Goal: Task Accomplishment & Management: Manage account settings

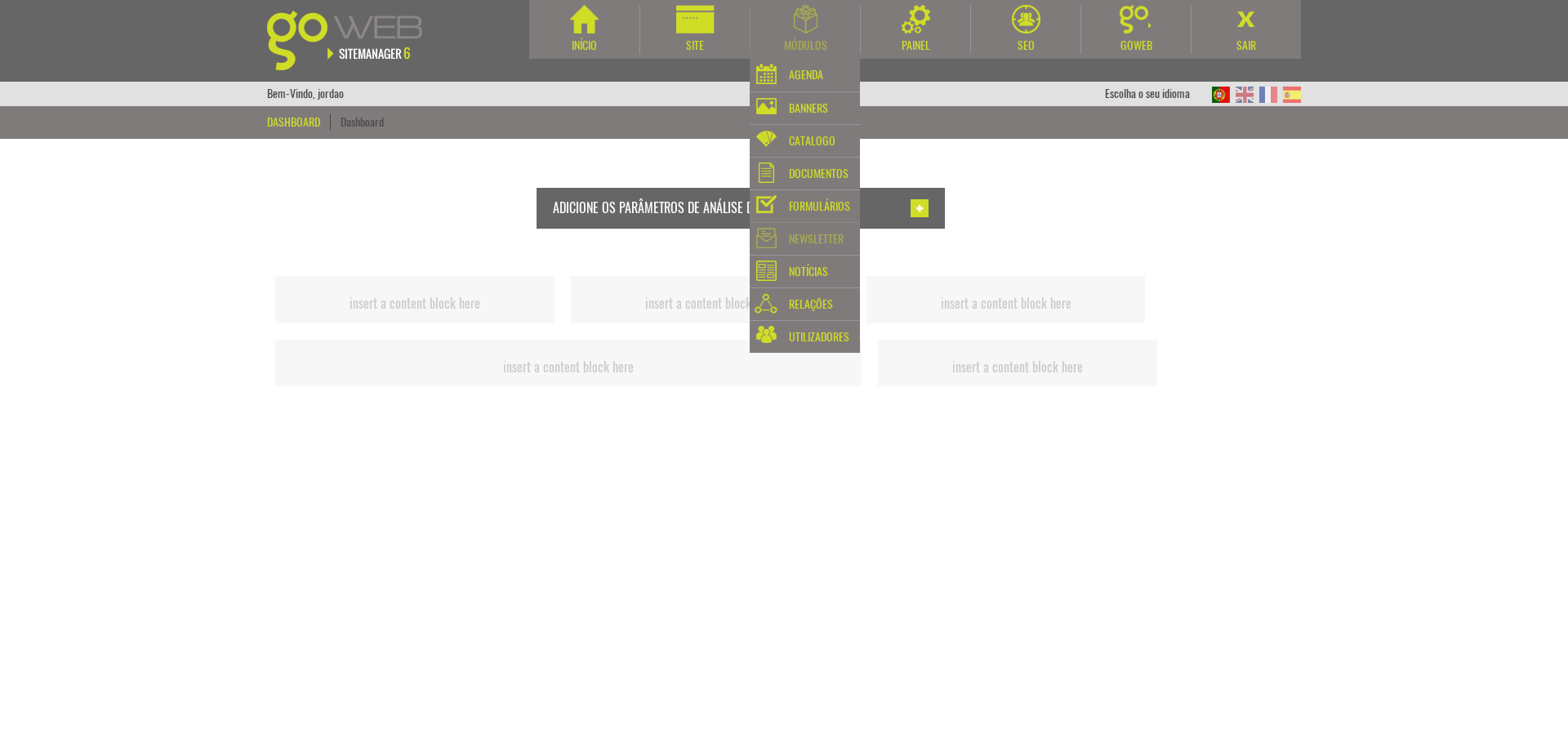
click at [815, 242] on div "Newsletter" at bounding box center [816, 239] width 55 height 23
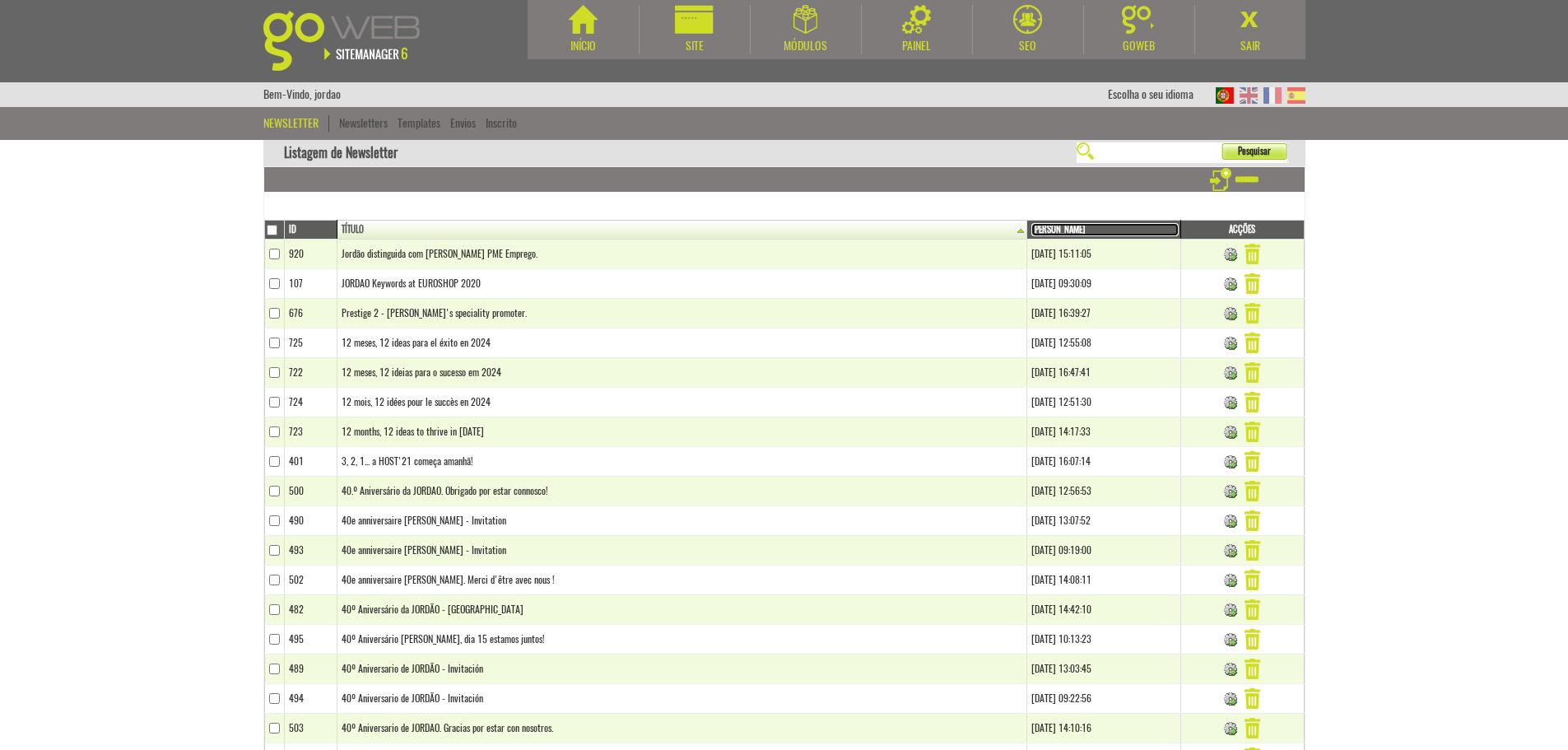
click at [1031, 229] on link "Criado em" at bounding box center [1105, 229] width 147 height 13
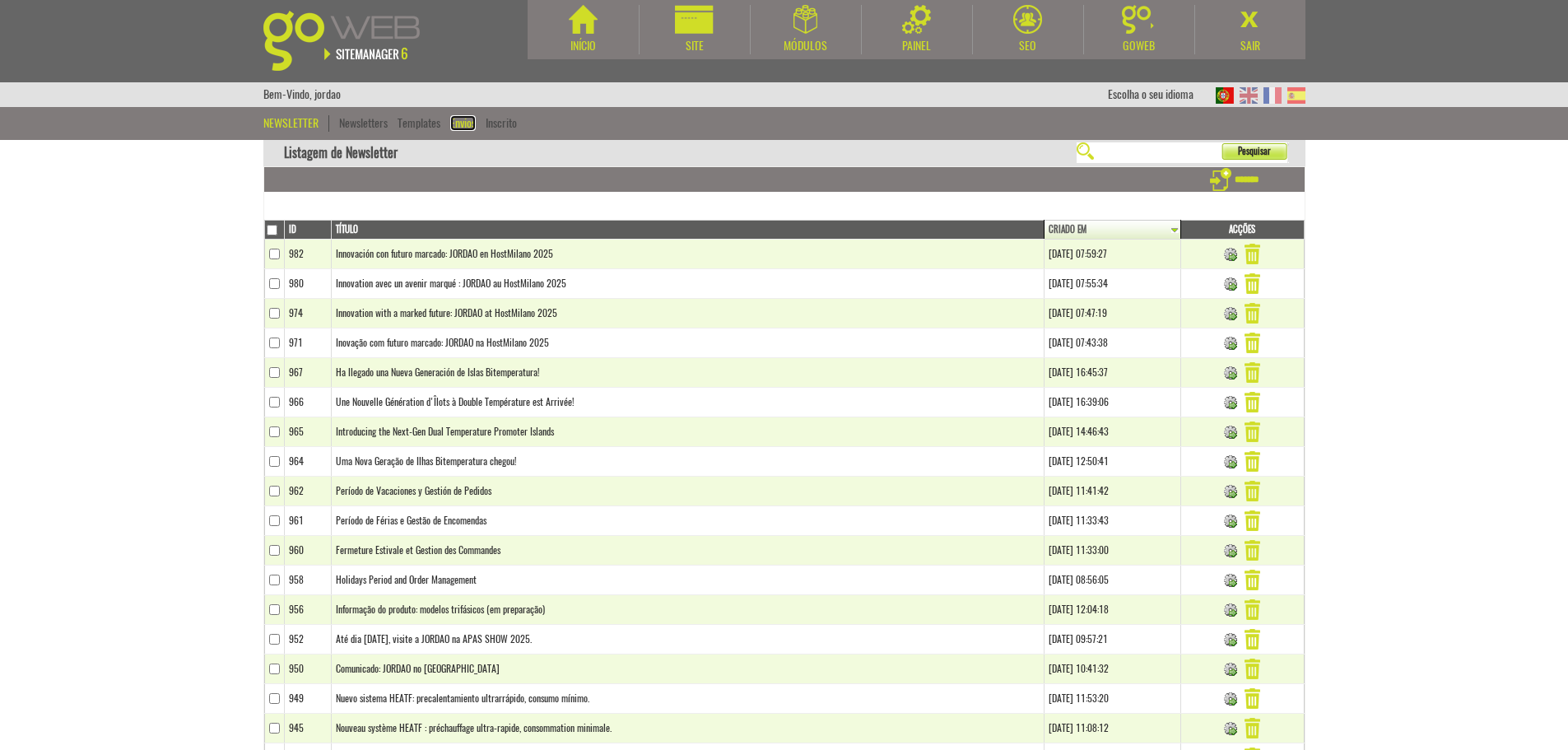
click at [466, 118] on link "Envios" at bounding box center [462, 123] width 26 height 15
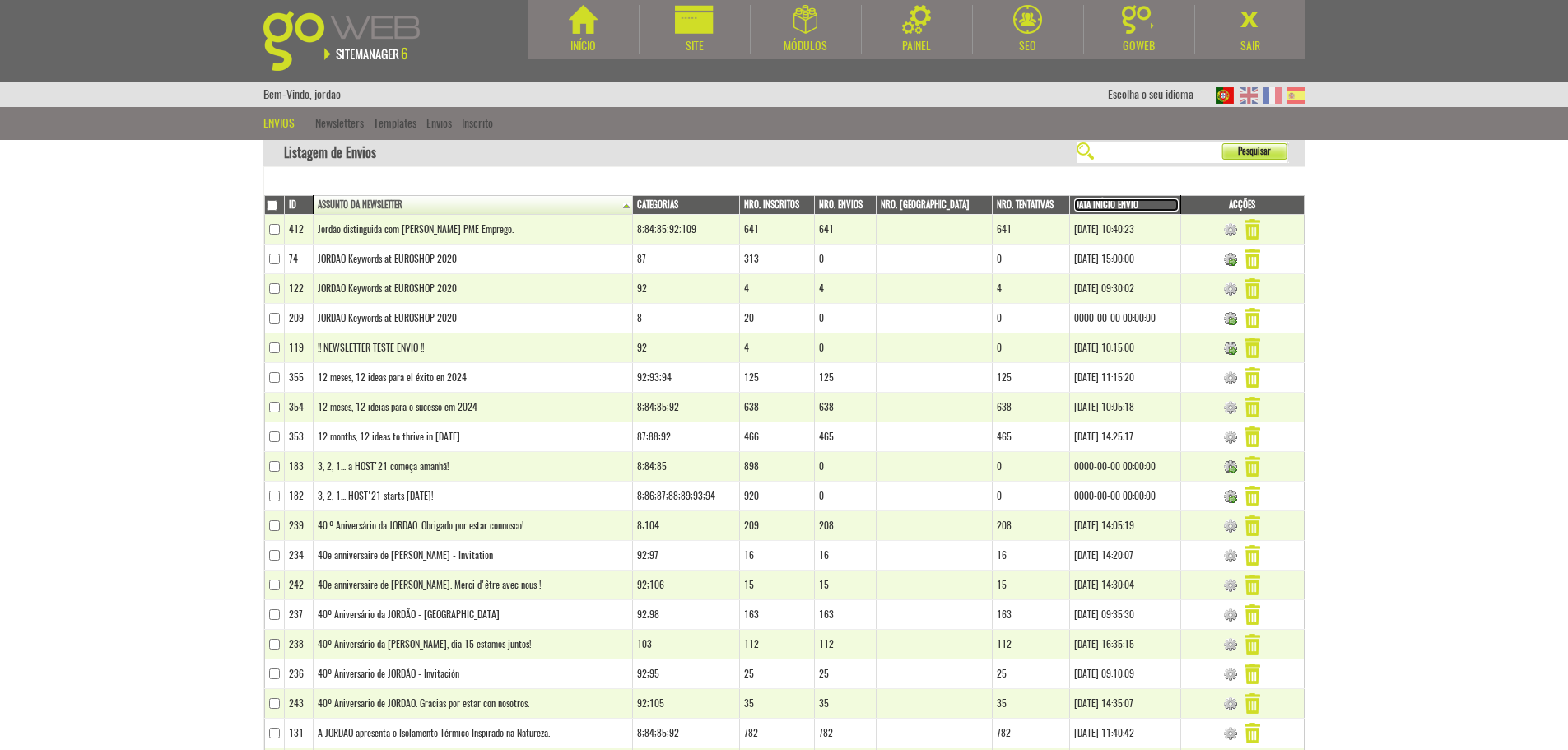
click at [1081, 203] on link "Data Início Envio" at bounding box center [1127, 205] width 105 height 13
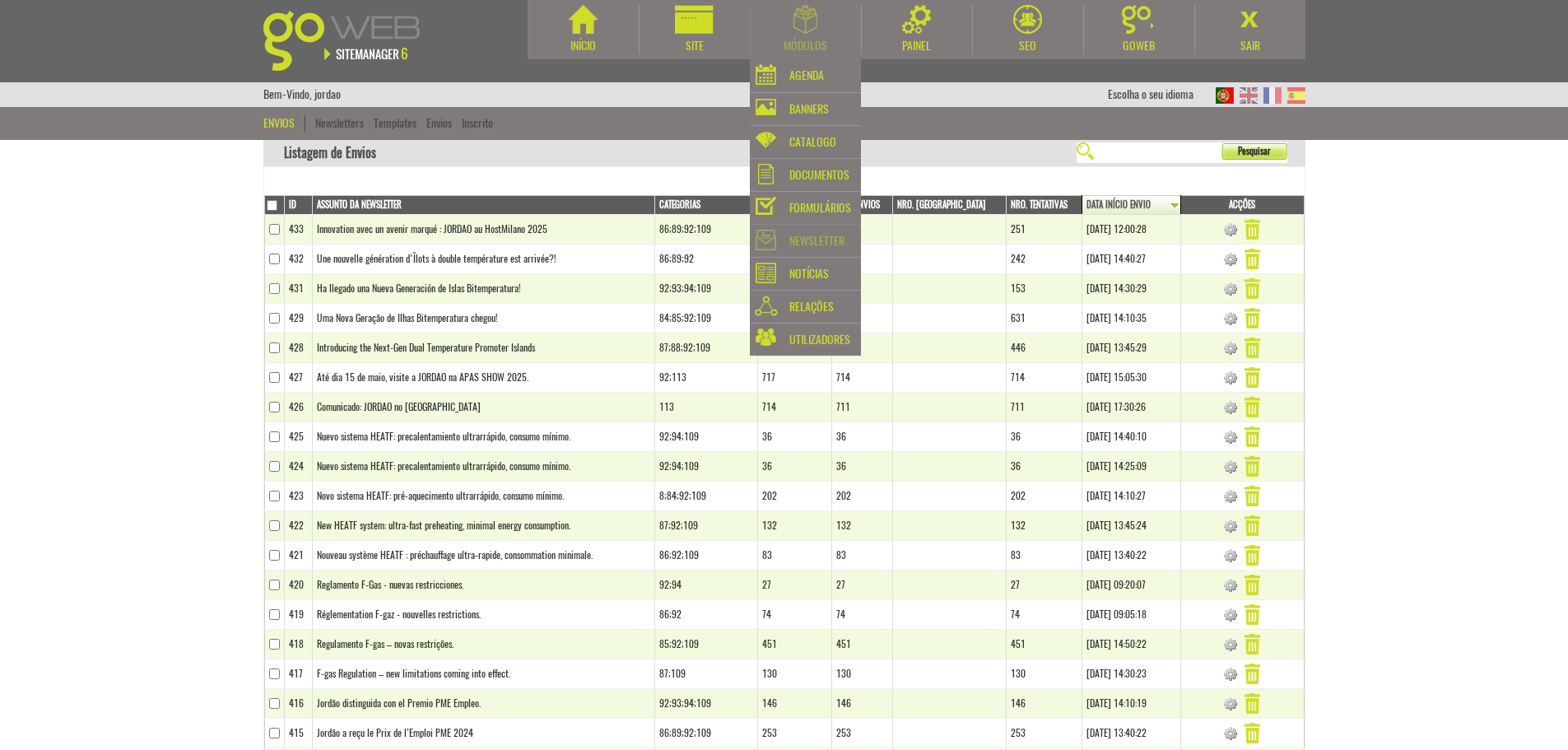
click at [826, 242] on div "Newsletter" at bounding box center [816, 241] width 55 height 23
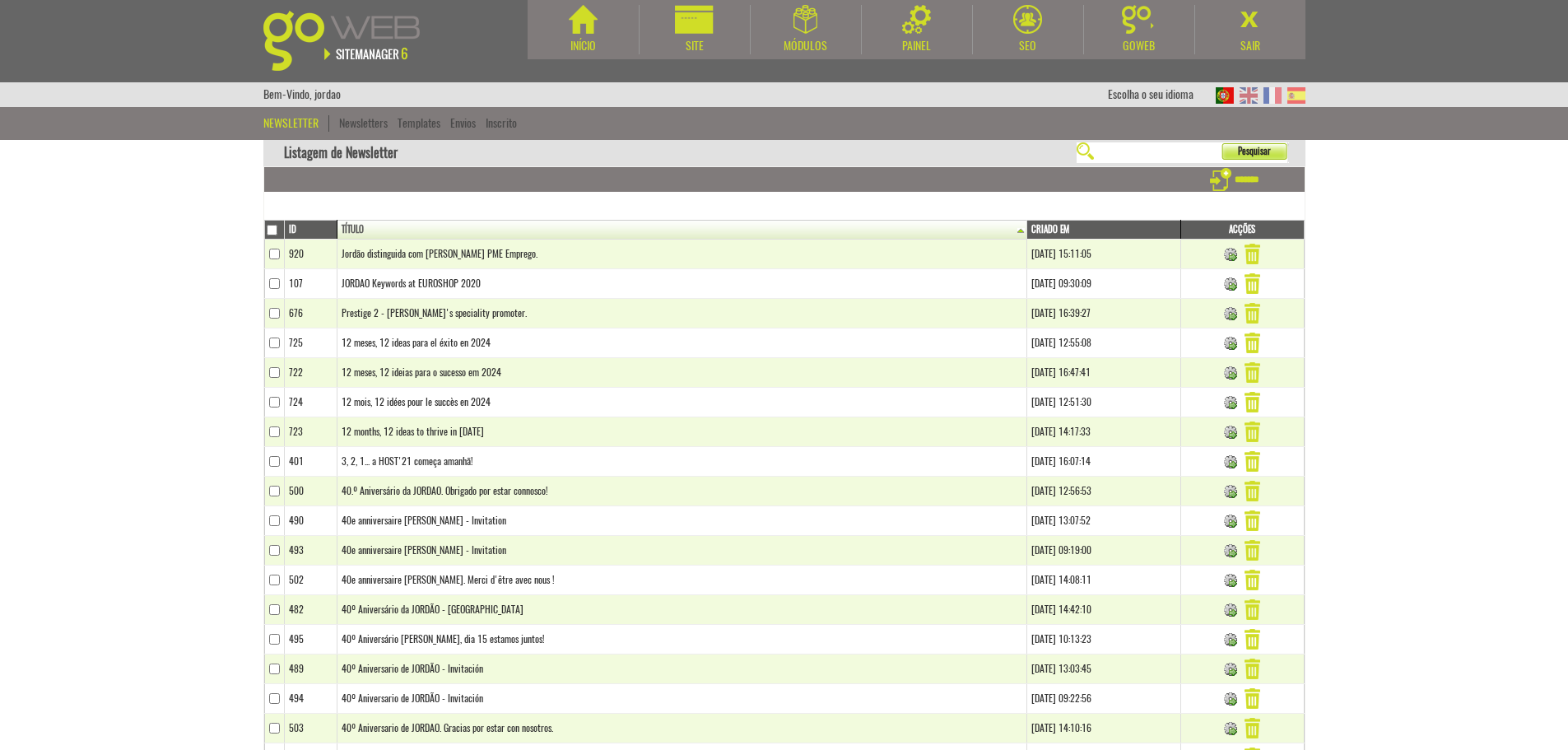
click at [356, 113] on div "Newsletter Newsletters Templates Envios Inscrito" at bounding box center [784, 119] width 1124 height 25
click at [361, 121] on link "Newsletters" at bounding box center [363, 123] width 49 height 15
click at [1025, 229] on link "Criado em" at bounding box center [1101, 229] width 153 height 13
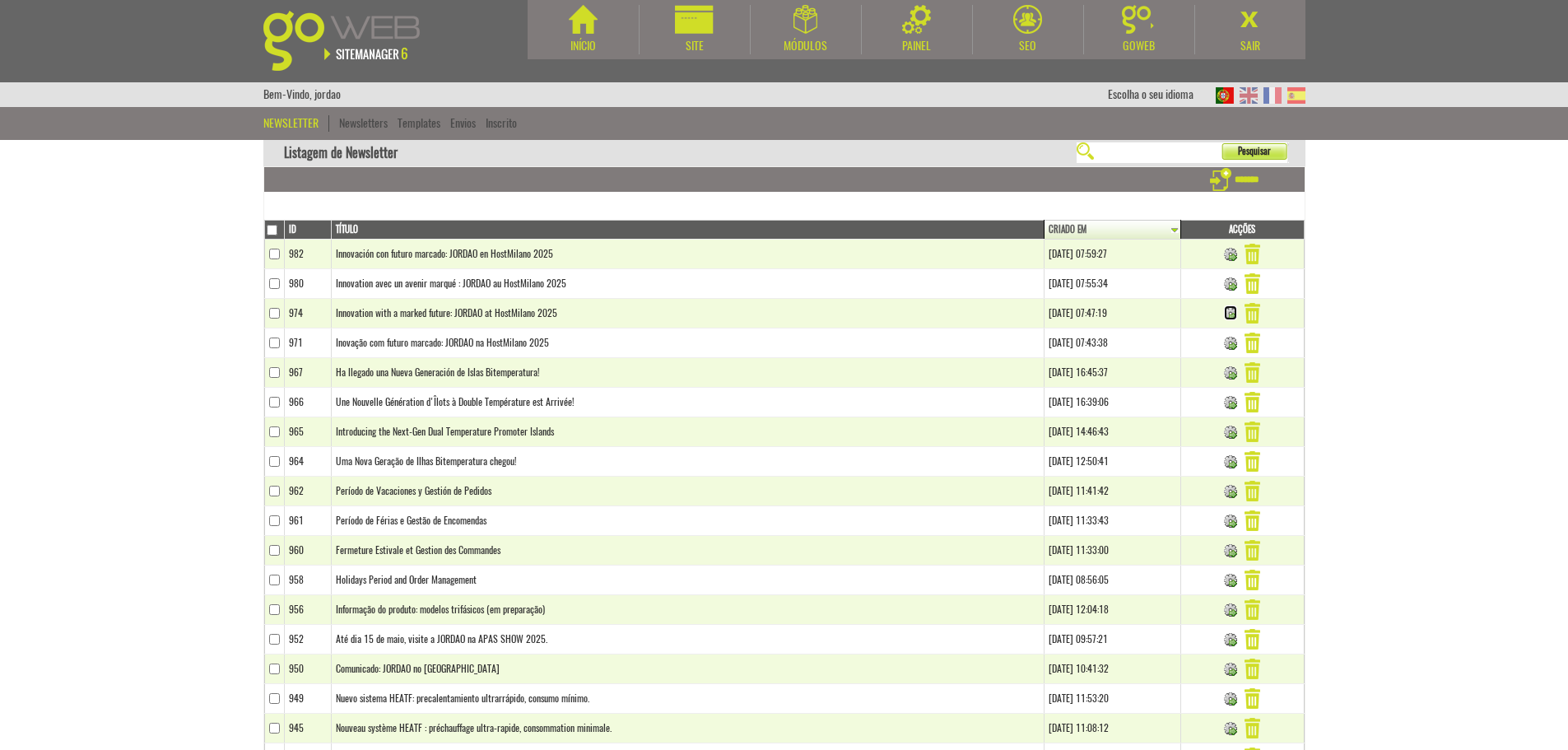
click at [1226, 316] on img at bounding box center [1230, 314] width 13 height 13
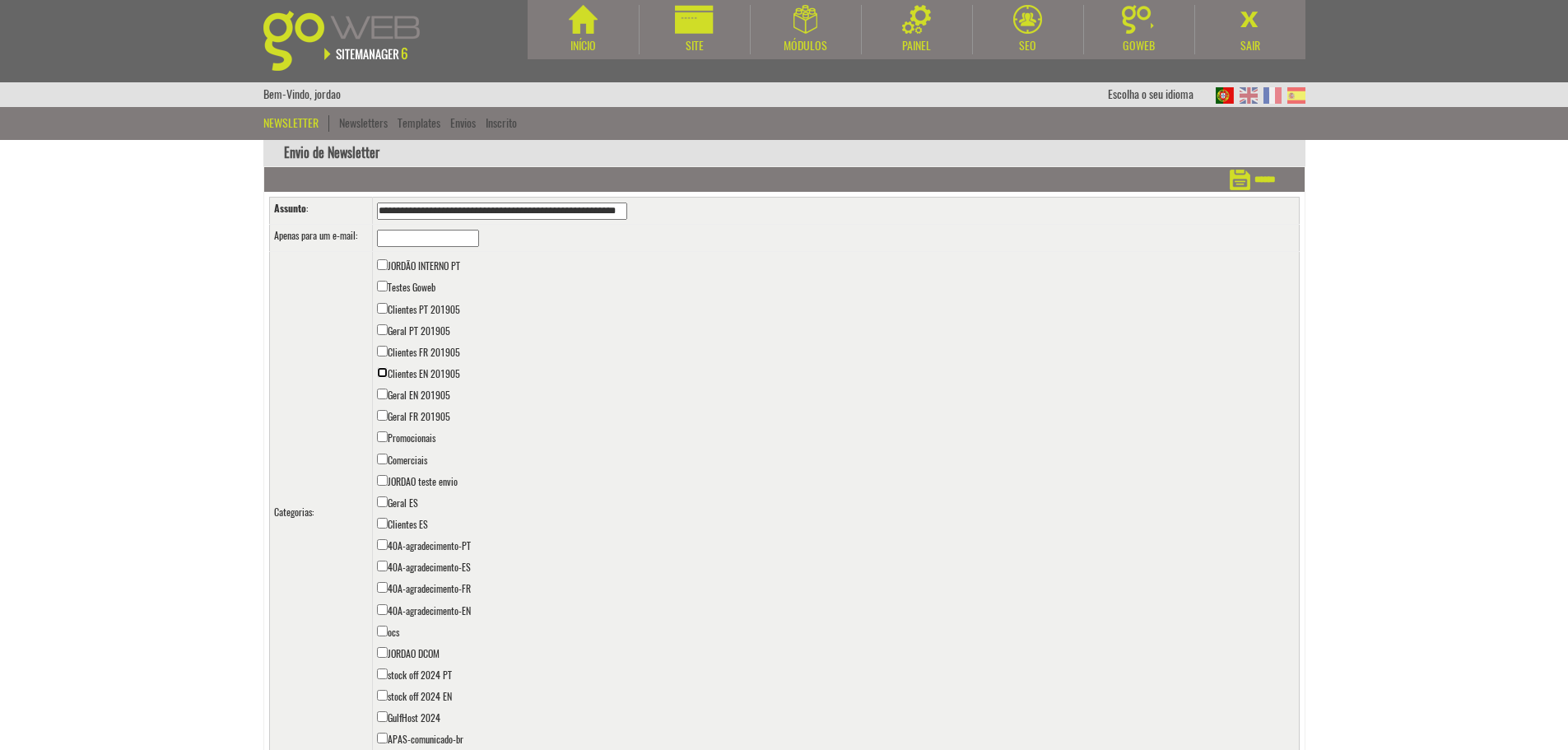
scroll to position [144, 0]
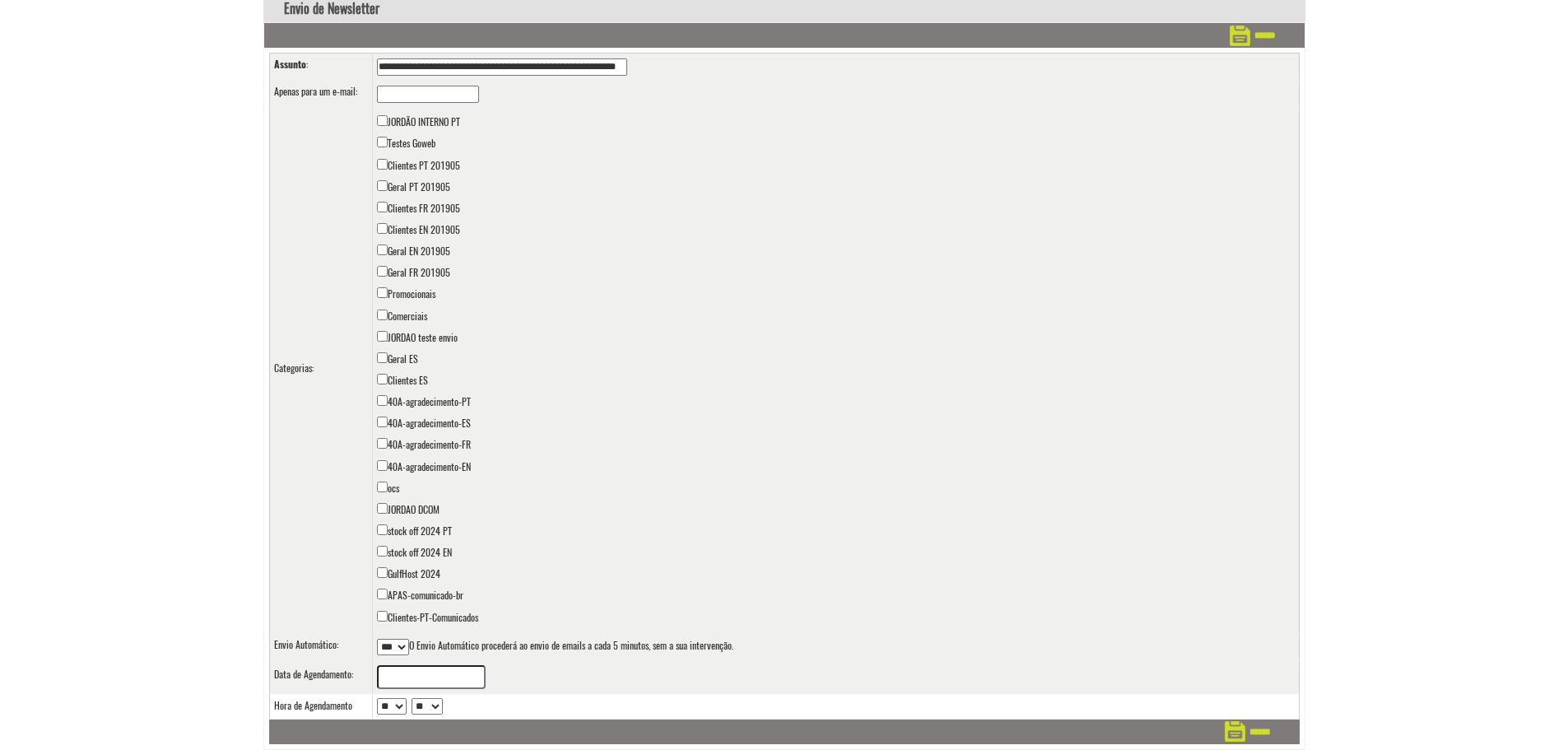
click at [640, 518] on td "JORDÃO INTERNO PT Testes Goweb Clientes PT 201905 Geral PT 201905 Clientes FR 2…" at bounding box center [835, 370] width 927 height 525
click at [405, 645] on select "*** ***" at bounding box center [393, 646] width 32 height 16
select select "*"
click at [377, 639] on select "*** ***" at bounding box center [393, 646] width 32 height 16
click at [454, 678] on input "text" at bounding box center [431, 677] width 108 height 24
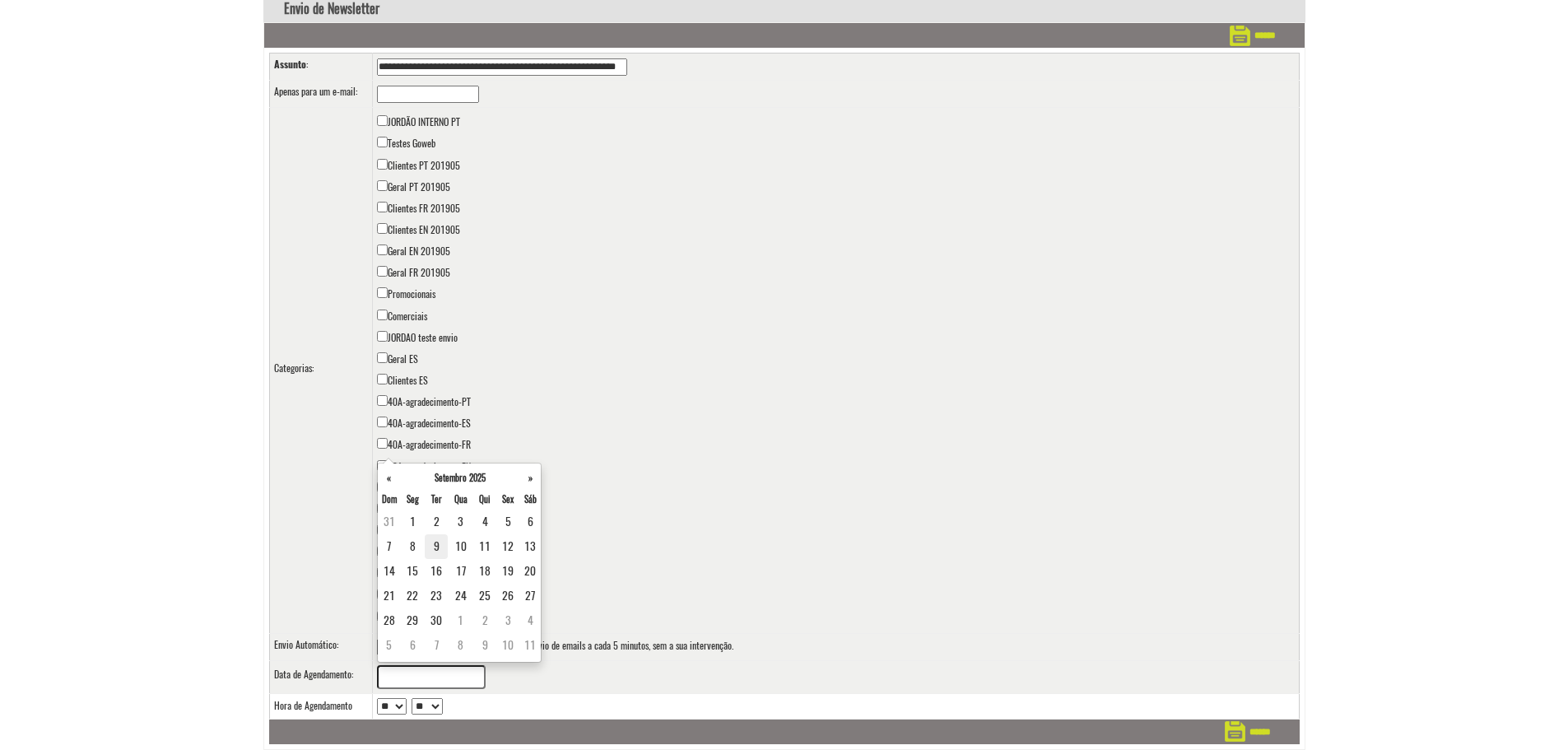
click at [436, 549] on td "9" at bounding box center [436, 546] width 23 height 25
type input "**********"
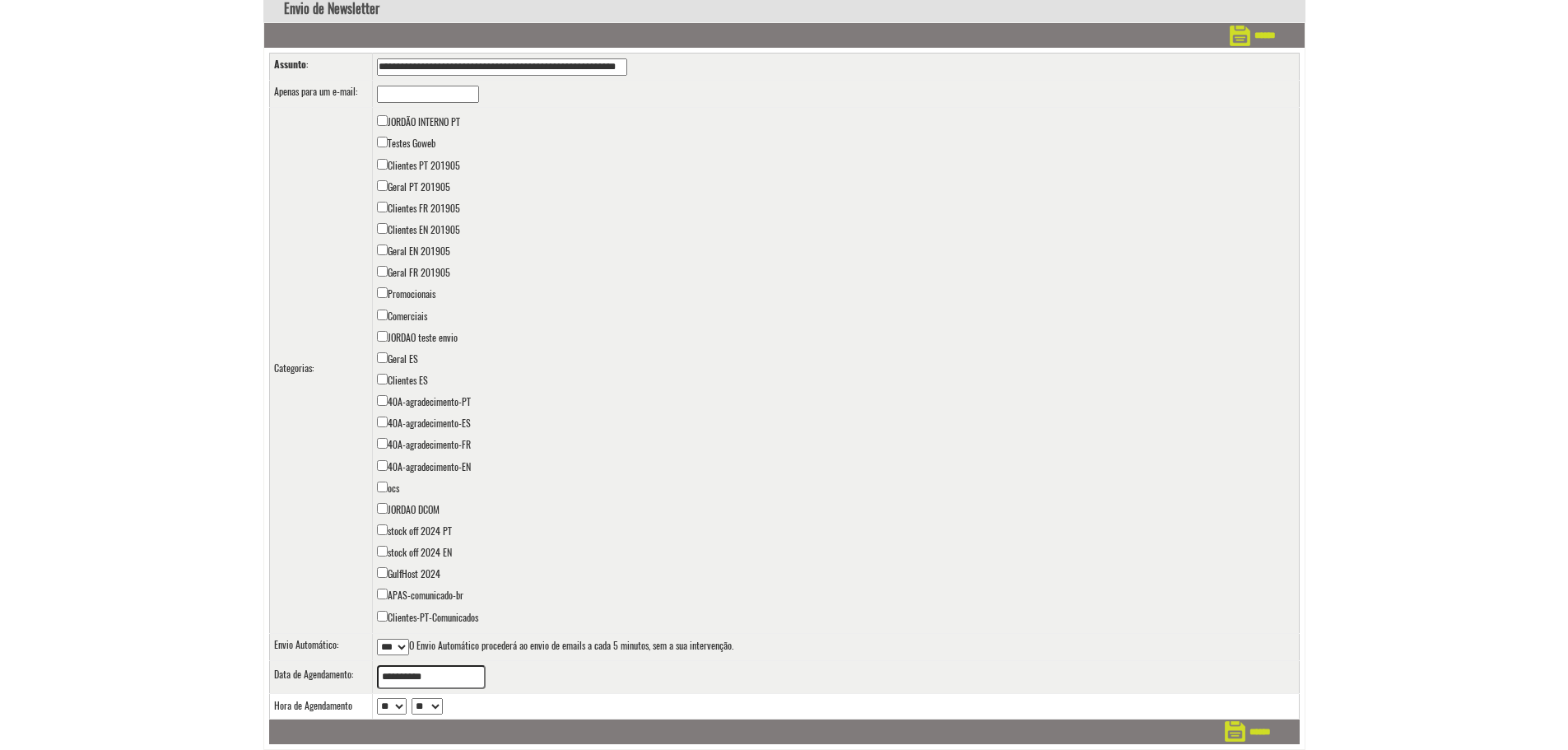
click at [667, 527] on td "JORDÃO INTERNO PT Testes Goweb Clientes PT 201905 Geral PT 201905 Clientes FR 2…" at bounding box center [835, 370] width 927 height 525
click at [1263, 732] on input "******" at bounding box center [1247, 732] width 46 height 25
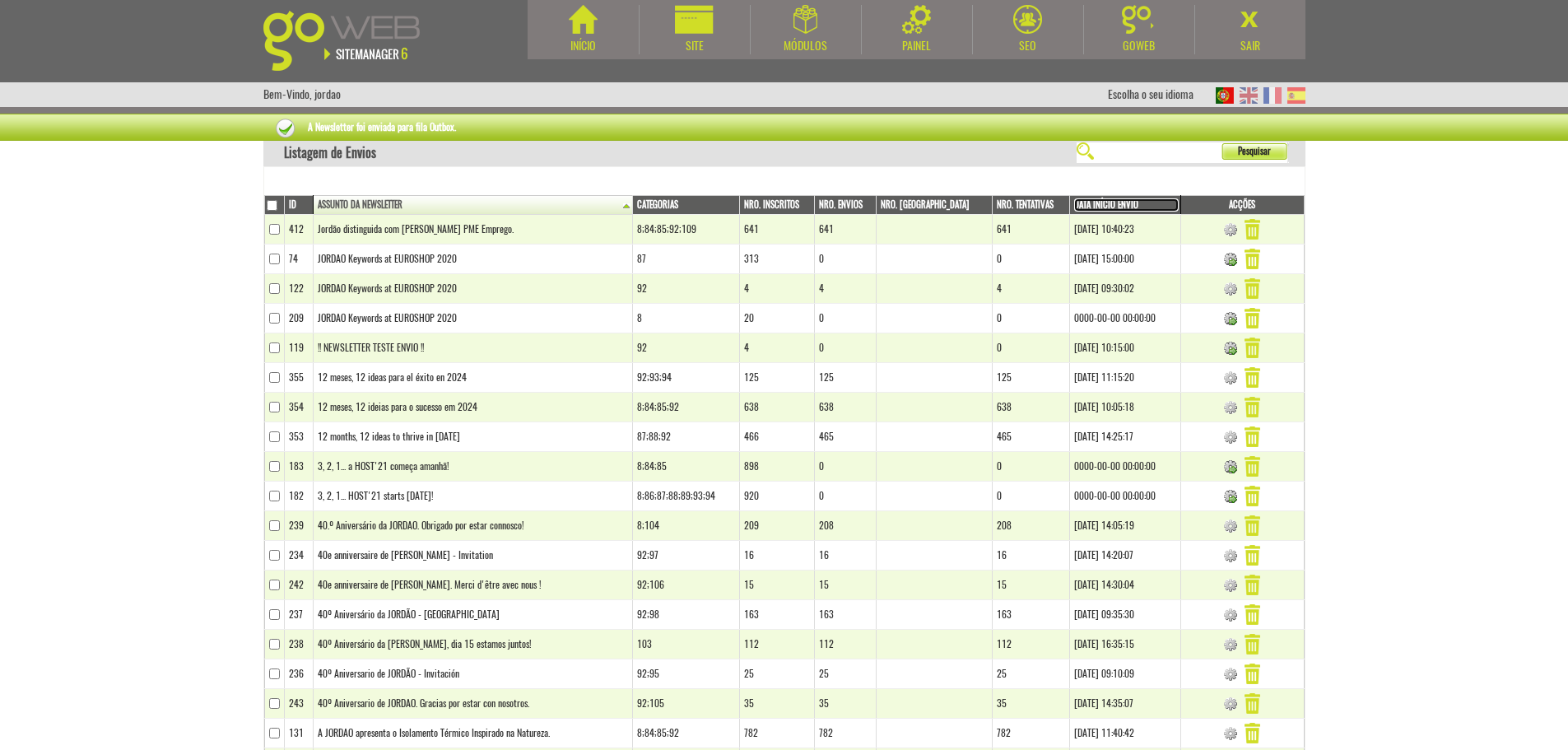
click at [1115, 206] on link "Data Início Envio" at bounding box center [1127, 205] width 105 height 13
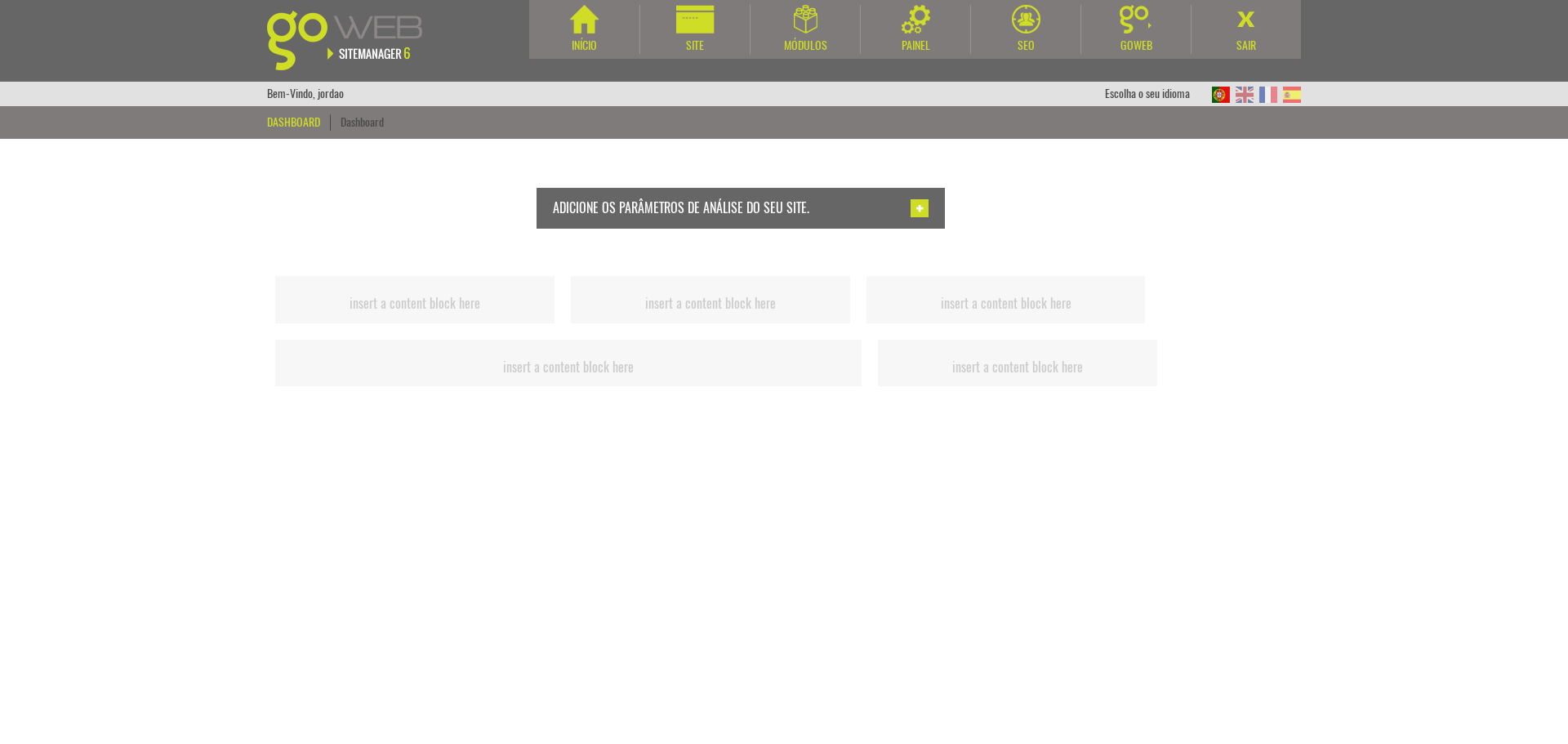
click at [1481, 542] on body "Início Site Módulos Agenda" at bounding box center [784, 372] width 1568 height 744
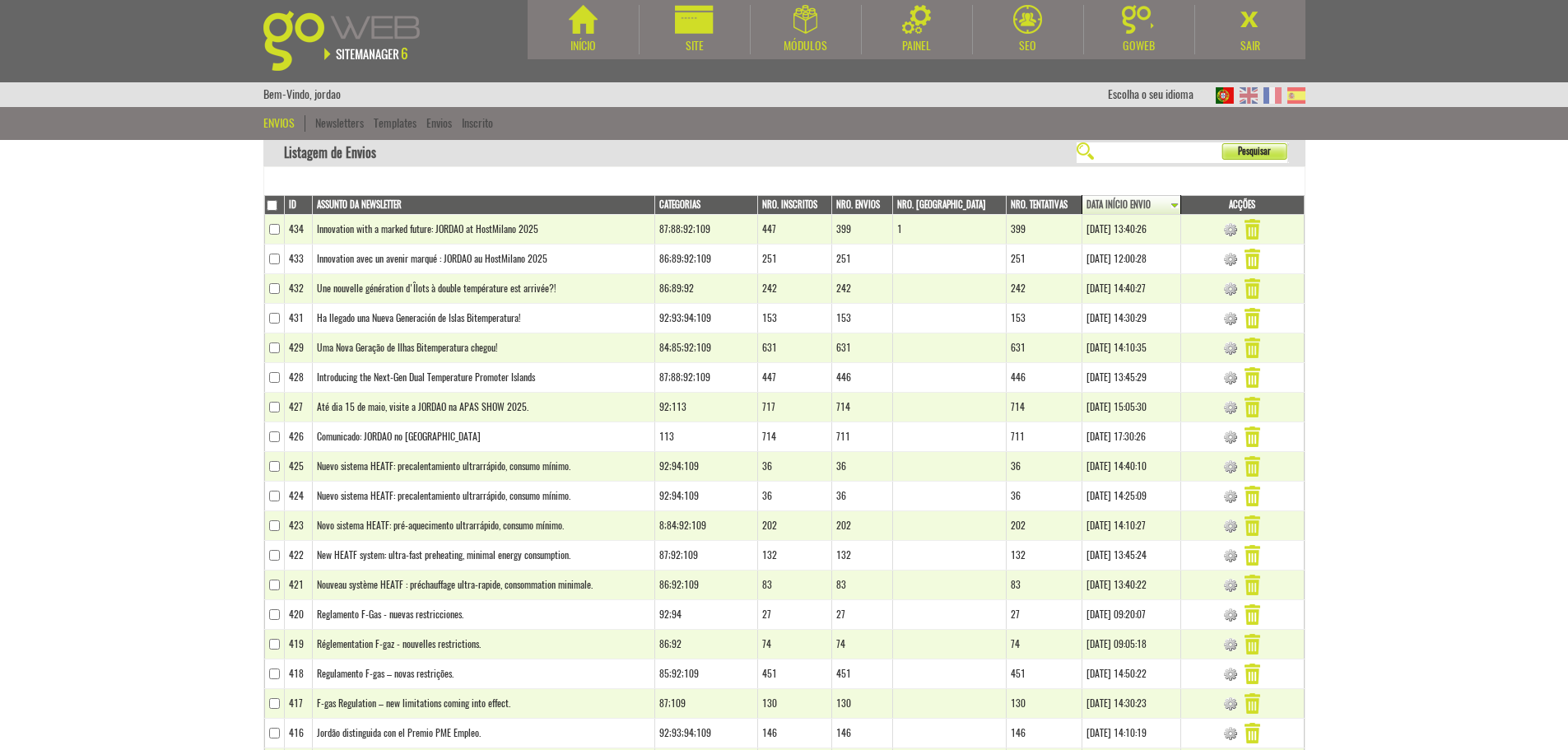
click at [1453, 500] on body "Início Site Módulos [GEOGRAPHIC_DATA]" at bounding box center [784, 375] width 1568 height 750
click at [488, 121] on link "Inscrito" at bounding box center [477, 123] width 31 height 15
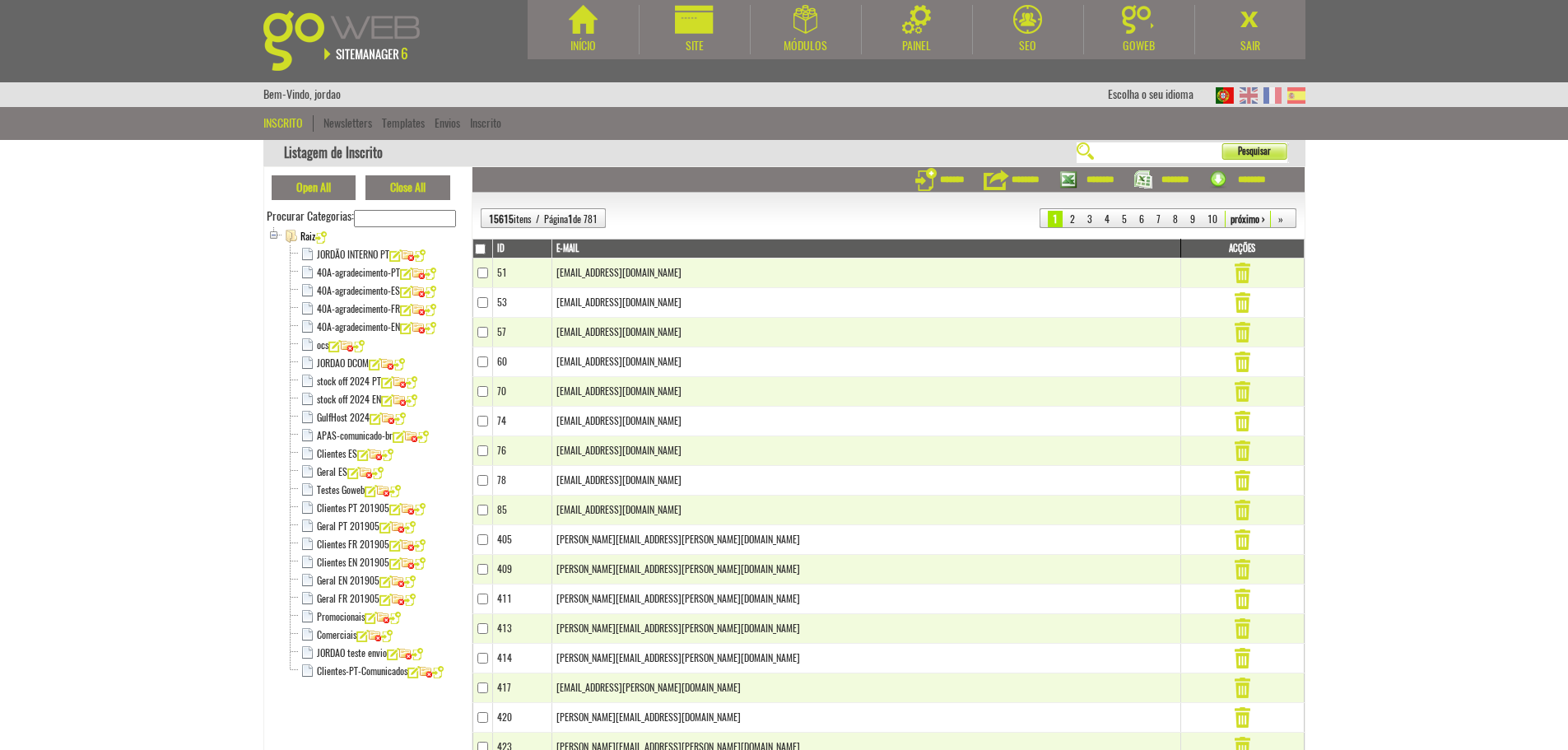
click at [92, 409] on body "Início Site Módulos [GEOGRAPHIC_DATA]" at bounding box center [784, 375] width 1568 height 750
click at [345, 434] on link "APAS-comunicado-br" at bounding box center [355, 436] width 76 height 13
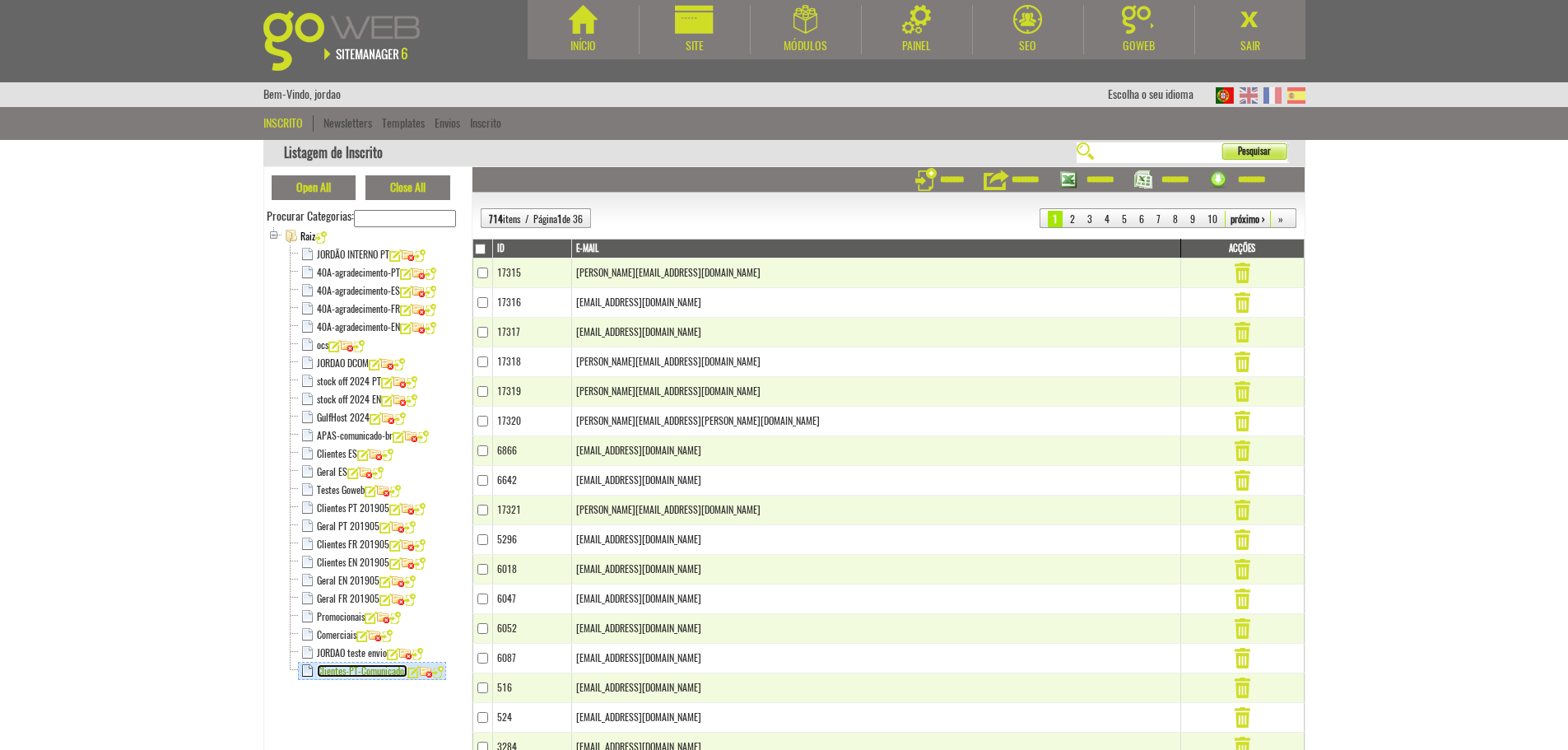
click at [335, 667] on link "Clientes-PT-Comunicados" at bounding box center [362, 671] width 90 height 13
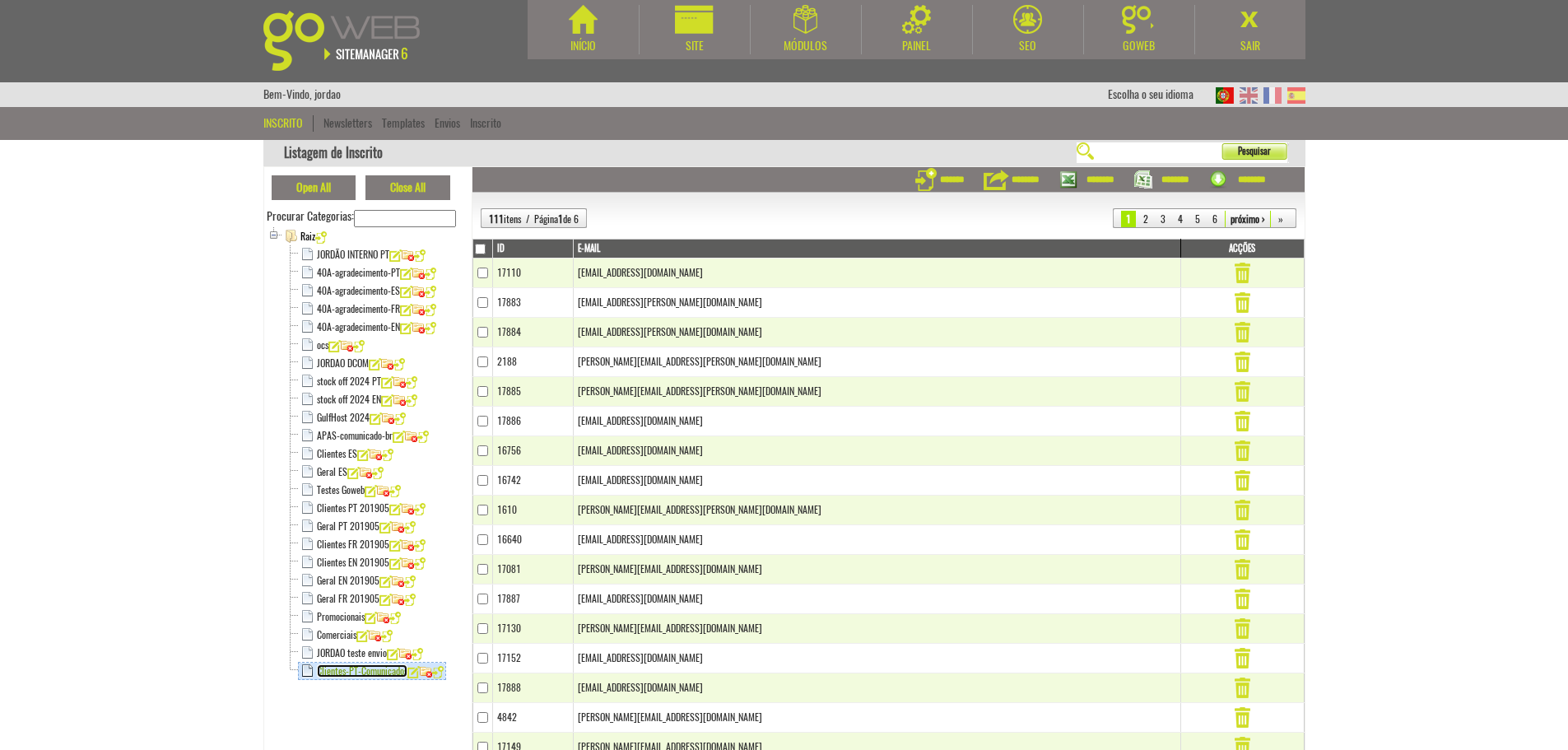
click at [373, 673] on link "Clientes-PT-Comunicados" at bounding box center [362, 671] width 90 height 13
click at [355, 429] on link "APAS-comunicado-br" at bounding box center [355, 436] width 76 height 13
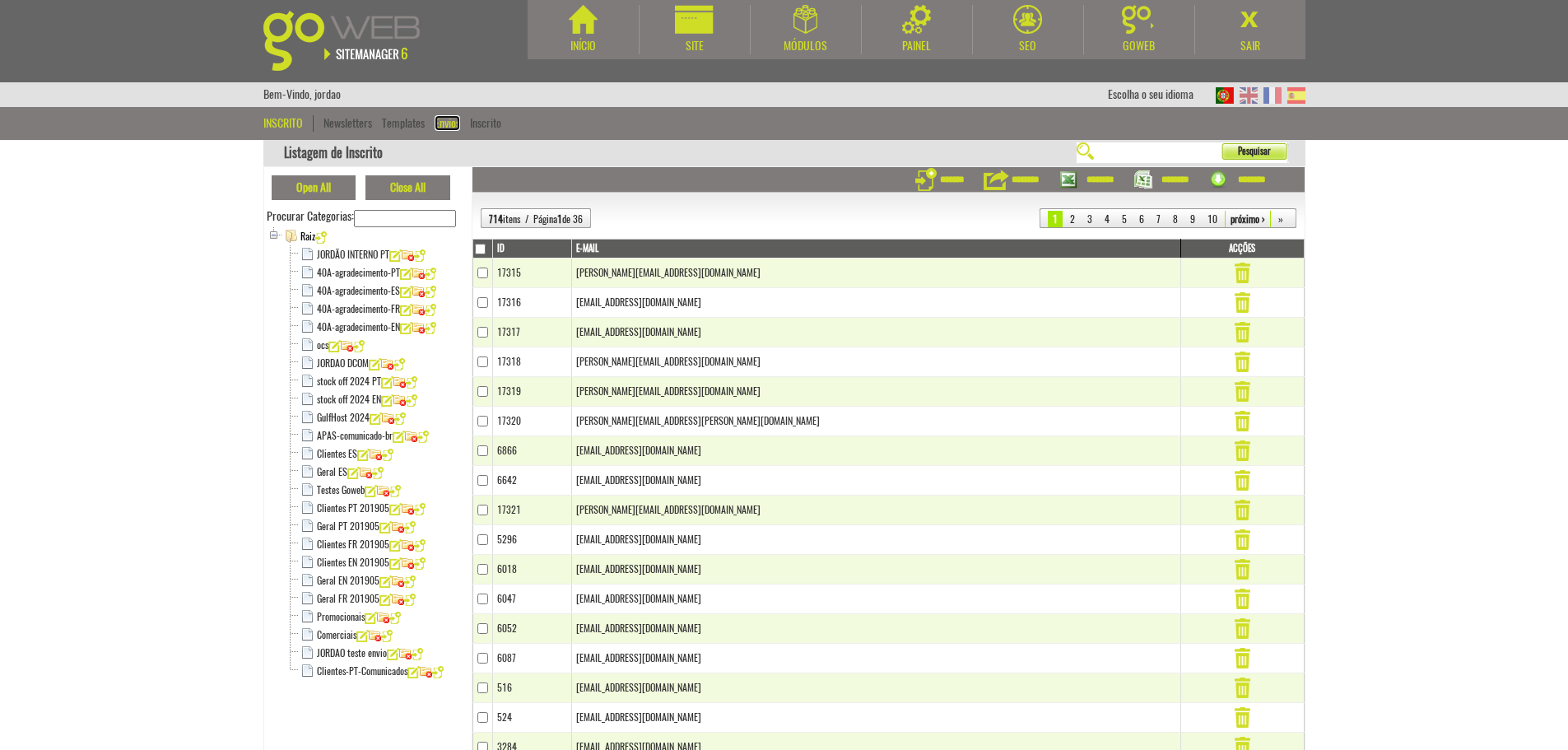
click at [444, 126] on link "Envios" at bounding box center [447, 123] width 26 height 15
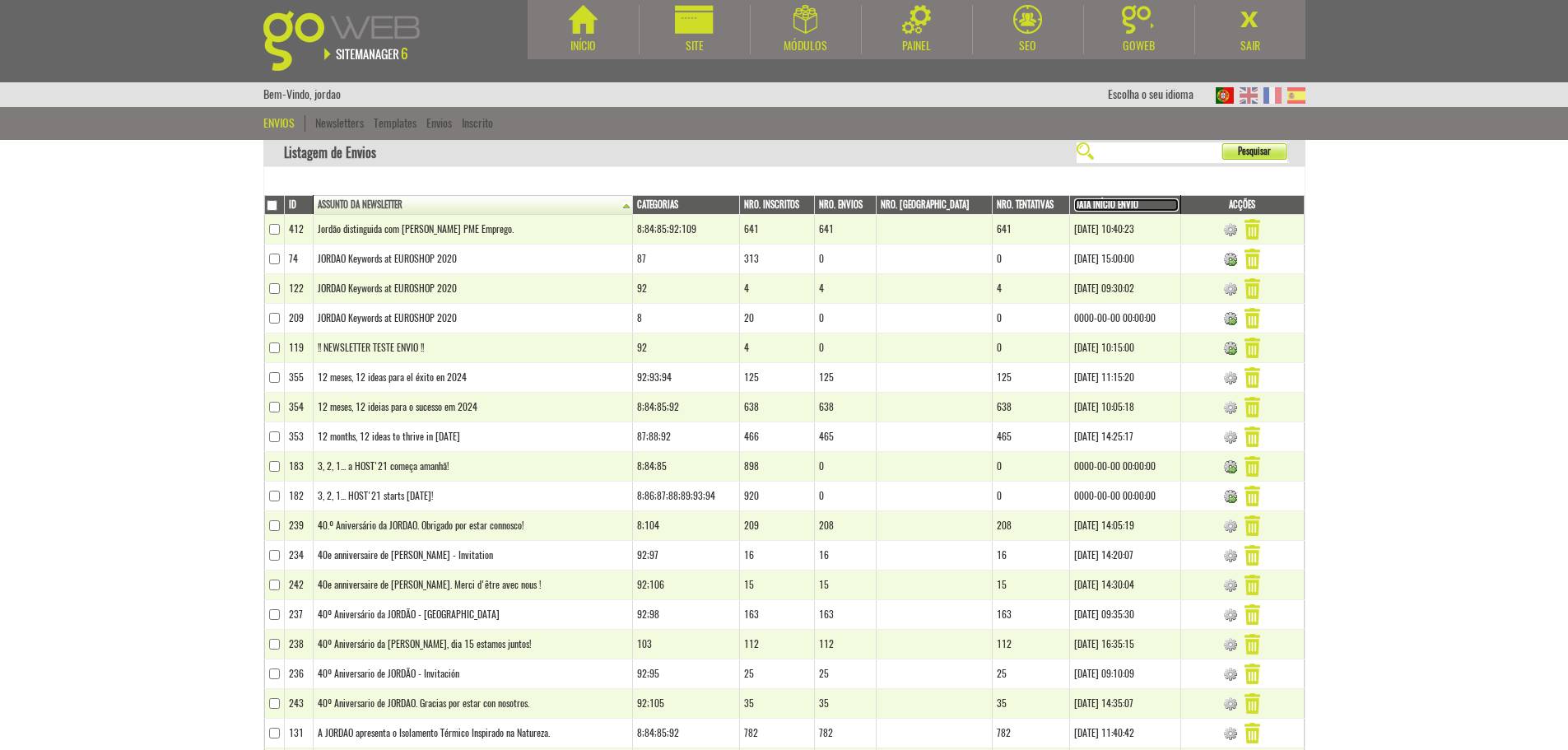
click at [1097, 202] on link "Data Início Envio" at bounding box center [1127, 205] width 105 height 13
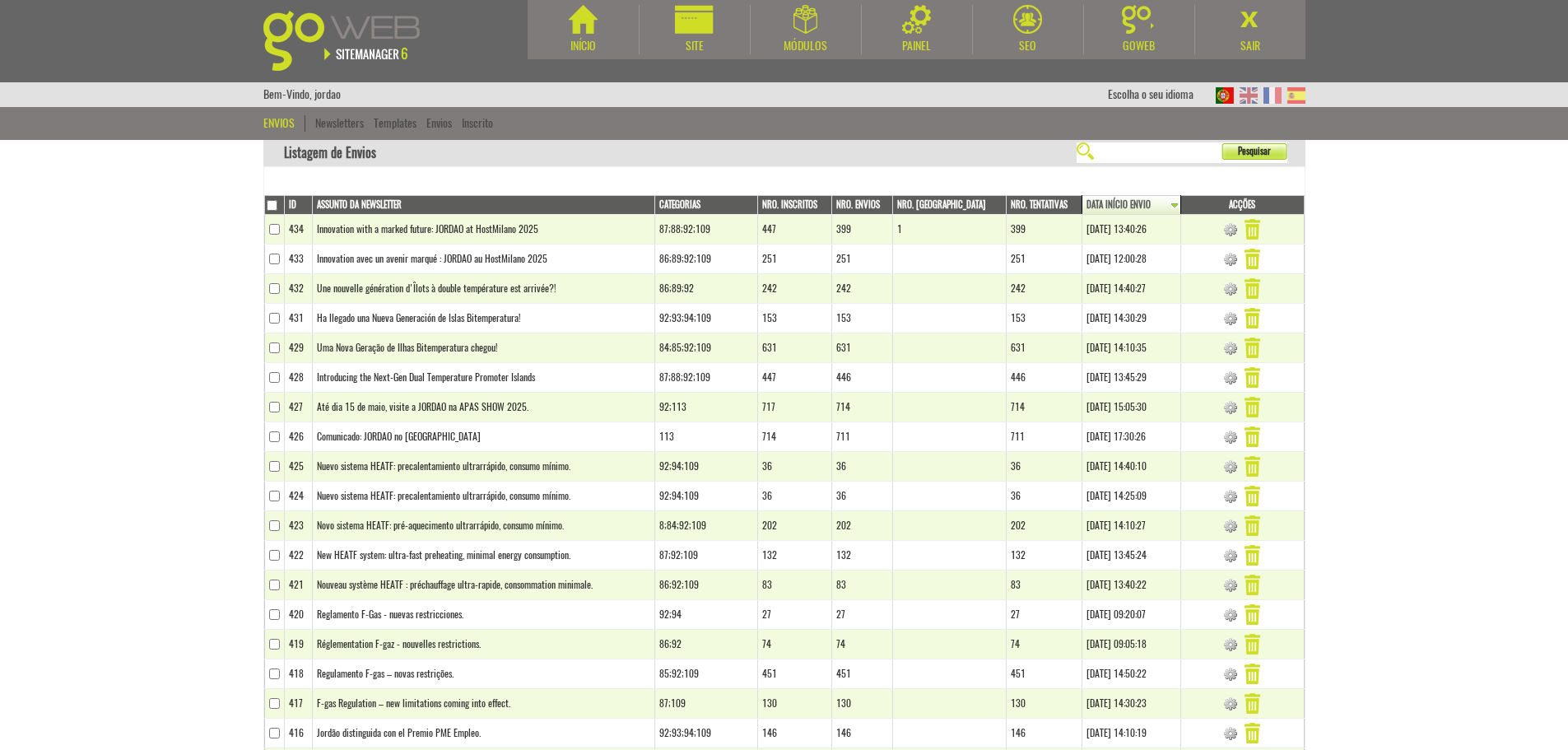
click at [1508, 566] on body "Início Site Módulos [GEOGRAPHIC_DATA]" at bounding box center [784, 375] width 1568 height 750
click at [1411, 303] on body "Início Site Módulos [GEOGRAPHIC_DATA]" at bounding box center [784, 375] width 1568 height 750
click at [1541, 339] on body "Início Site Módulos [GEOGRAPHIC_DATA]" at bounding box center [784, 375] width 1568 height 750
click at [346, 122] on link "Newsletters" at bounding box center [339, 123] width 49 height 15
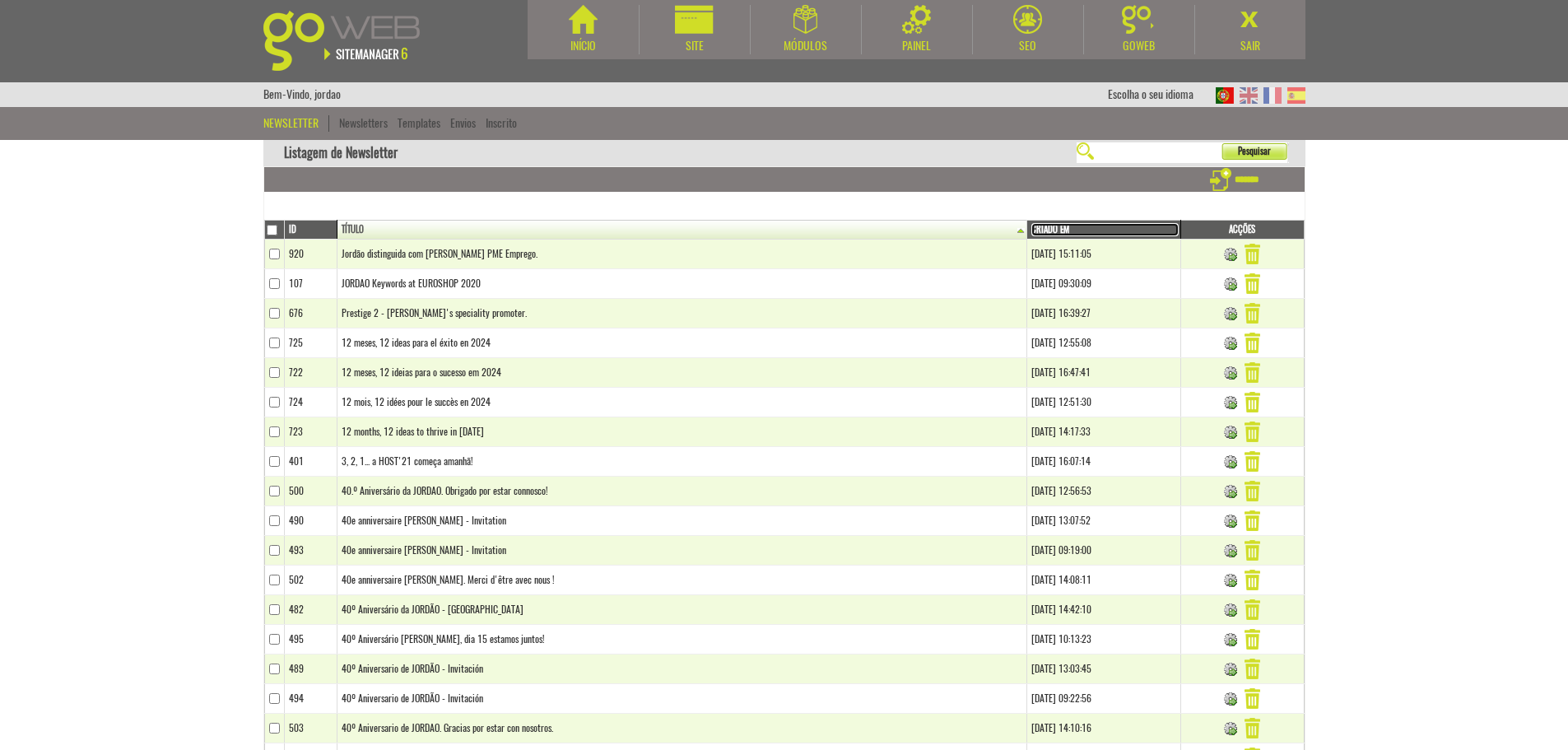
click at [1031, 224] on link "Criado em" at bounding box center [1105, 229] width 147 height 13
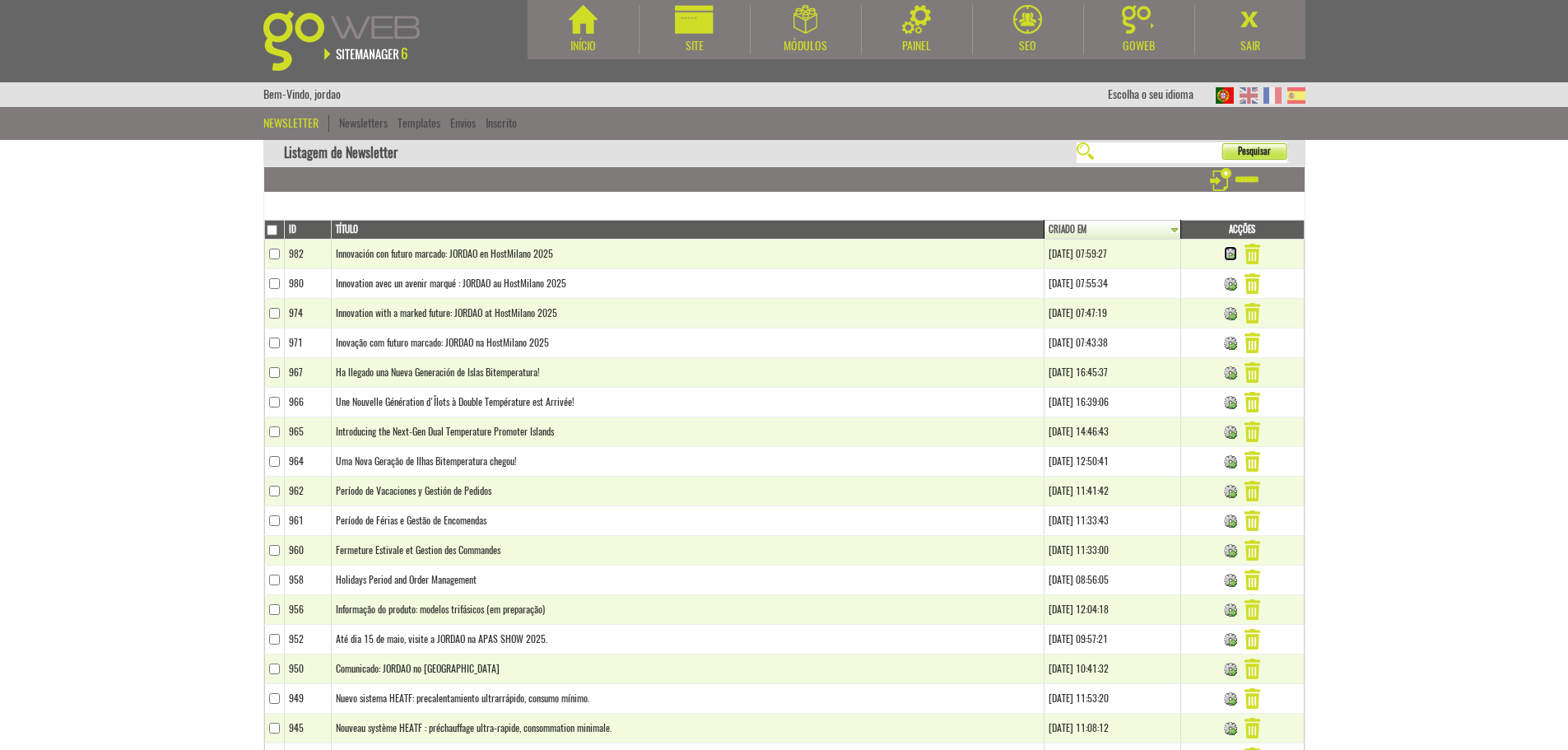
click at [1233, 253] on img at bounding box center [1230, 254] width 13 height 13
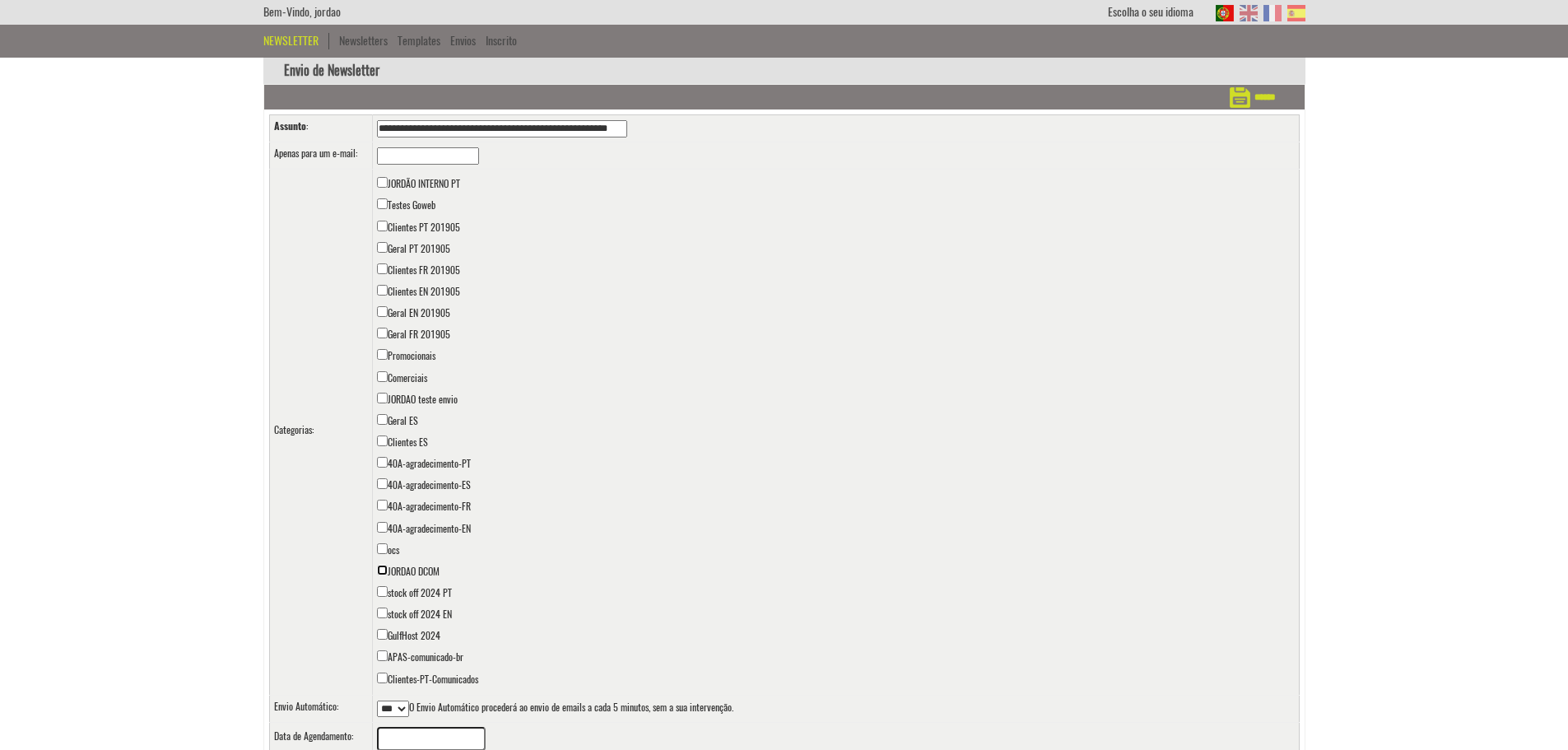
scroll to position [144, 0]
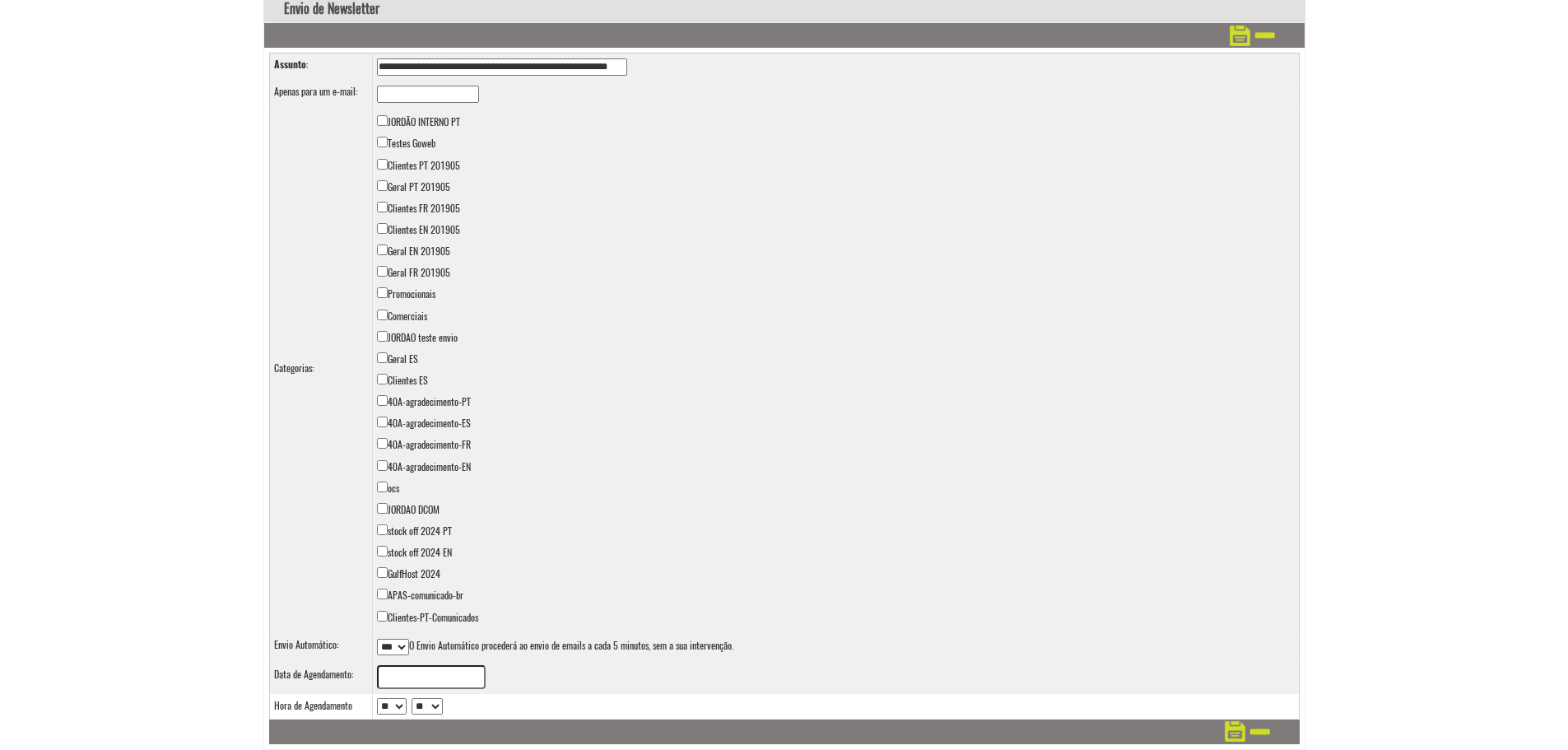
click at [399, 653] on select "*** ***" at bounding box center [393, 646] width 32 height 16
select select "*"
click at [377, 639] on select "*** ***" at bounding box center [393, 646] width 32 height 16
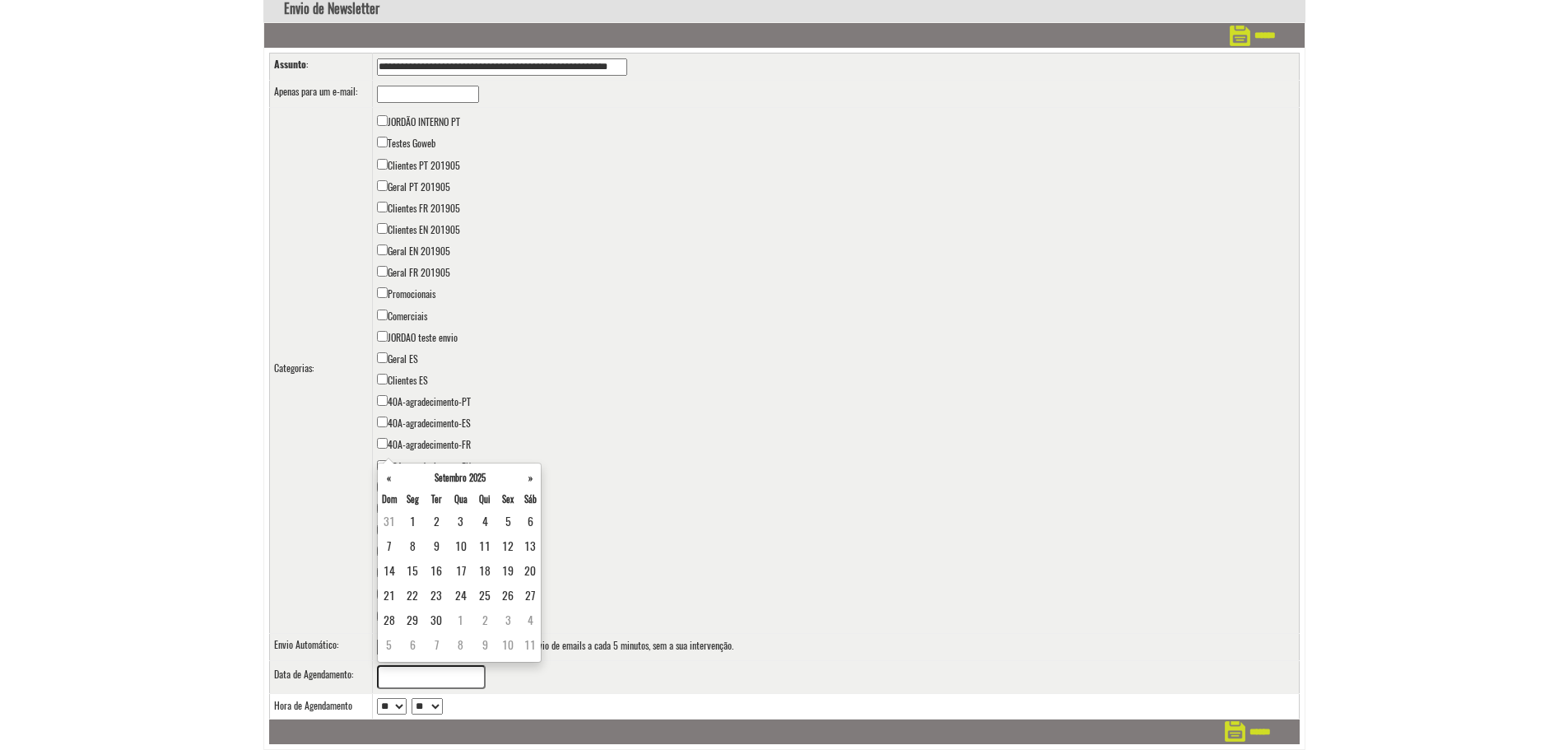
click at [419, 677] on input "text" at bounding box center [431, 677] width 108 height 24
click at [437, 547] on td "9" at bounding box center [436, 546] width 23 height 25
type input "**********"
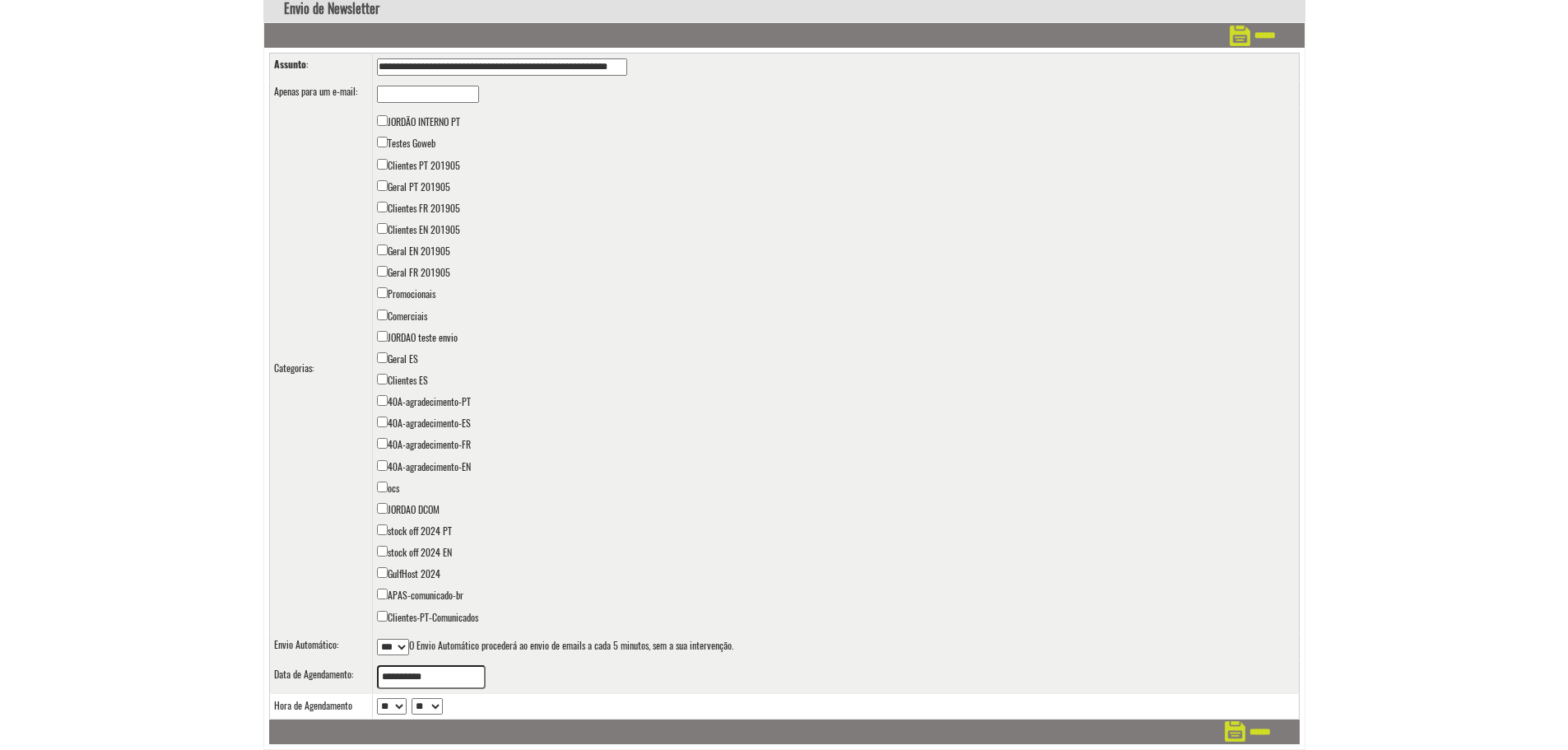
drag, startPoint x: 781, startPoint y: 527, endPoint x: 923, endPoint y: 603, distance: 161.1
click at [782, 527] on td "JORDÃO INTERNO PT Testes Goweb Clientes PT 201905 Geral PT 201905 Clientes FR 2…" at bounding box center [835, 370] width 927 height 525
click at [1258, 733] on input "******" at bounding box center [1247, 732] width 46 height 25
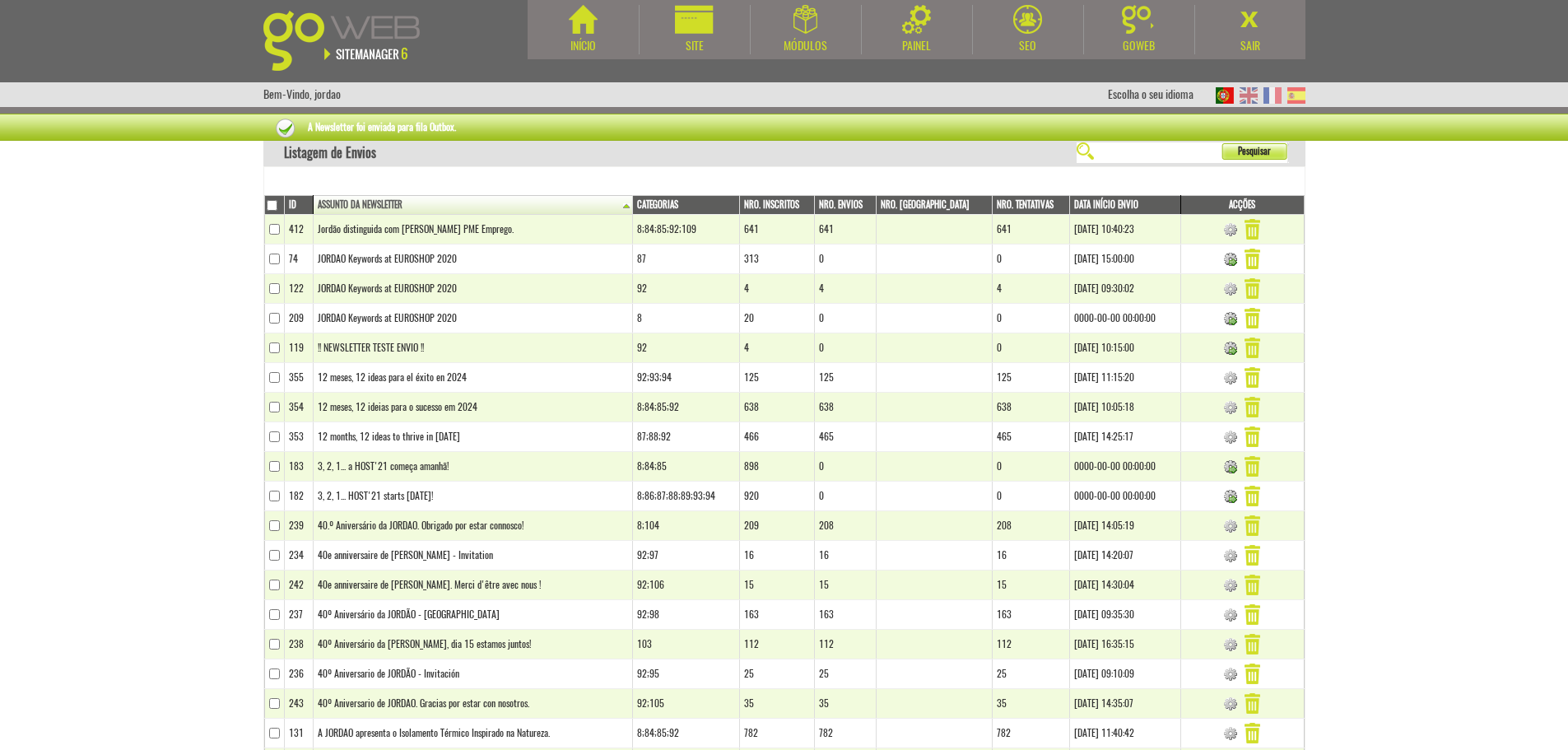
click at [1400, 478] on body "Início Site Módulos [GEOGRAPHIC_DATA]" at bounding box center [784, 375] width 1568 height 750
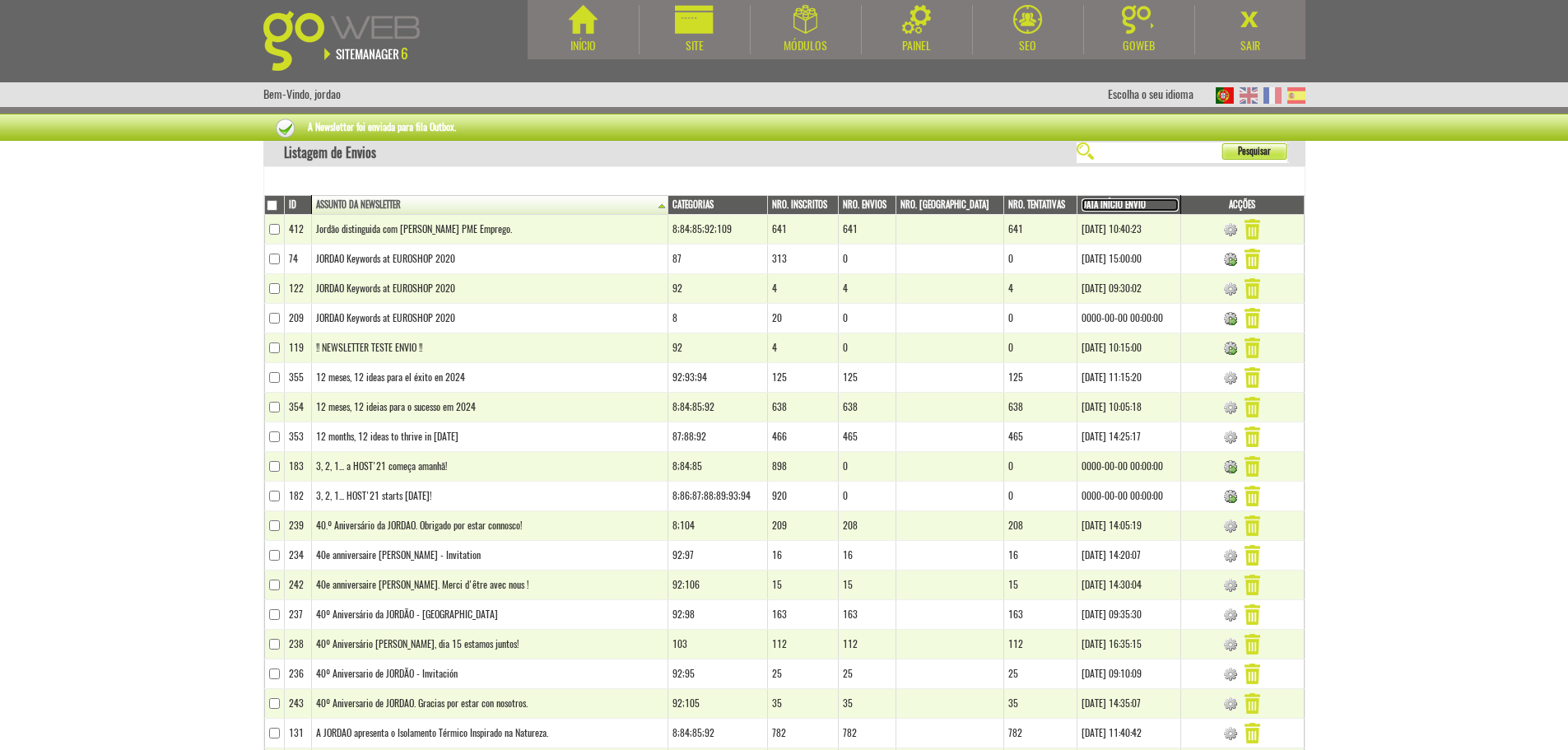
click at [1112, 204] on link "Data Início Envio" at bounding box center [1129, 205] width 97 height 13
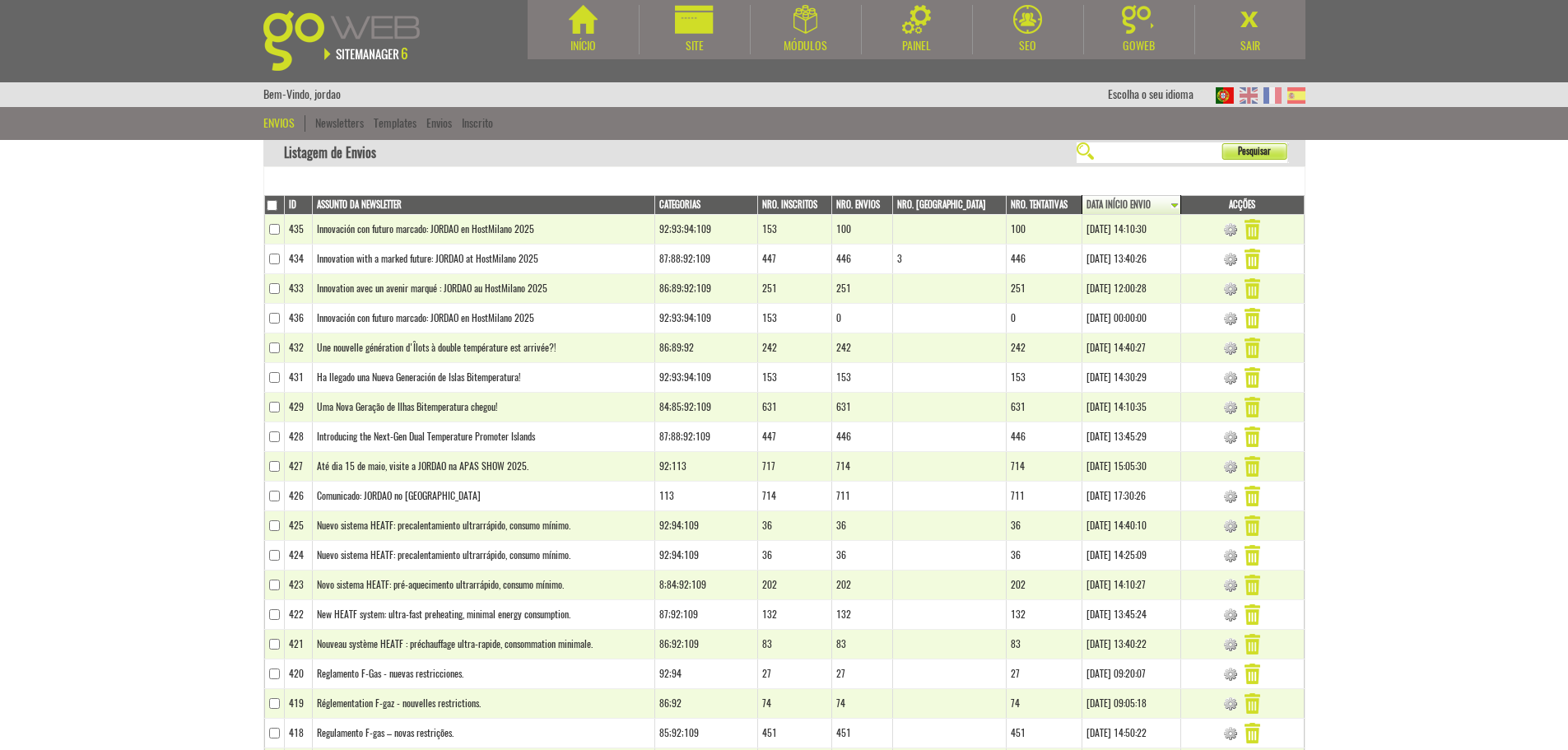
click at [1358, 331] on body "Início Site Módulos Agenda" at bounding box center [784, 375] width 1568 height 750
click at [1391, 228] on body "Início Site Módulos [GEOGRAPHIC_DATA]" at bounding box center [784, 375] width 1568 height 750
click at [1474, 386] on body "Início Site Módulos Agenda" at bounding box center [784, 375] width 1568 height 750
click at [1476, 391] on body "Início Site Módulos [GEOGRAPHIC_DATA]" at bounding box center [784, 375] width 1568 height 750
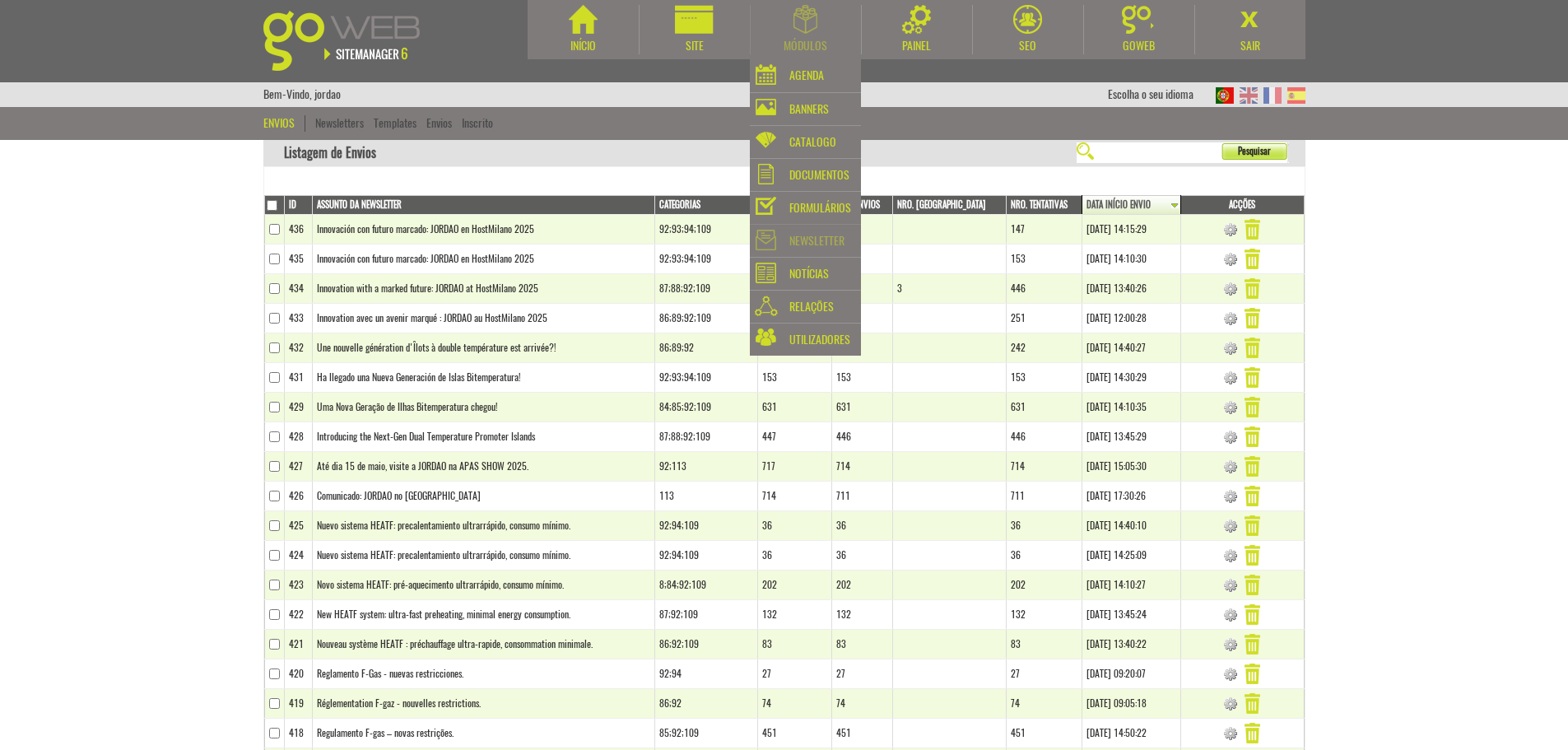
click at [803, 242] on div "Newsletter" at bounding box center [816, 241] width 55 height 23
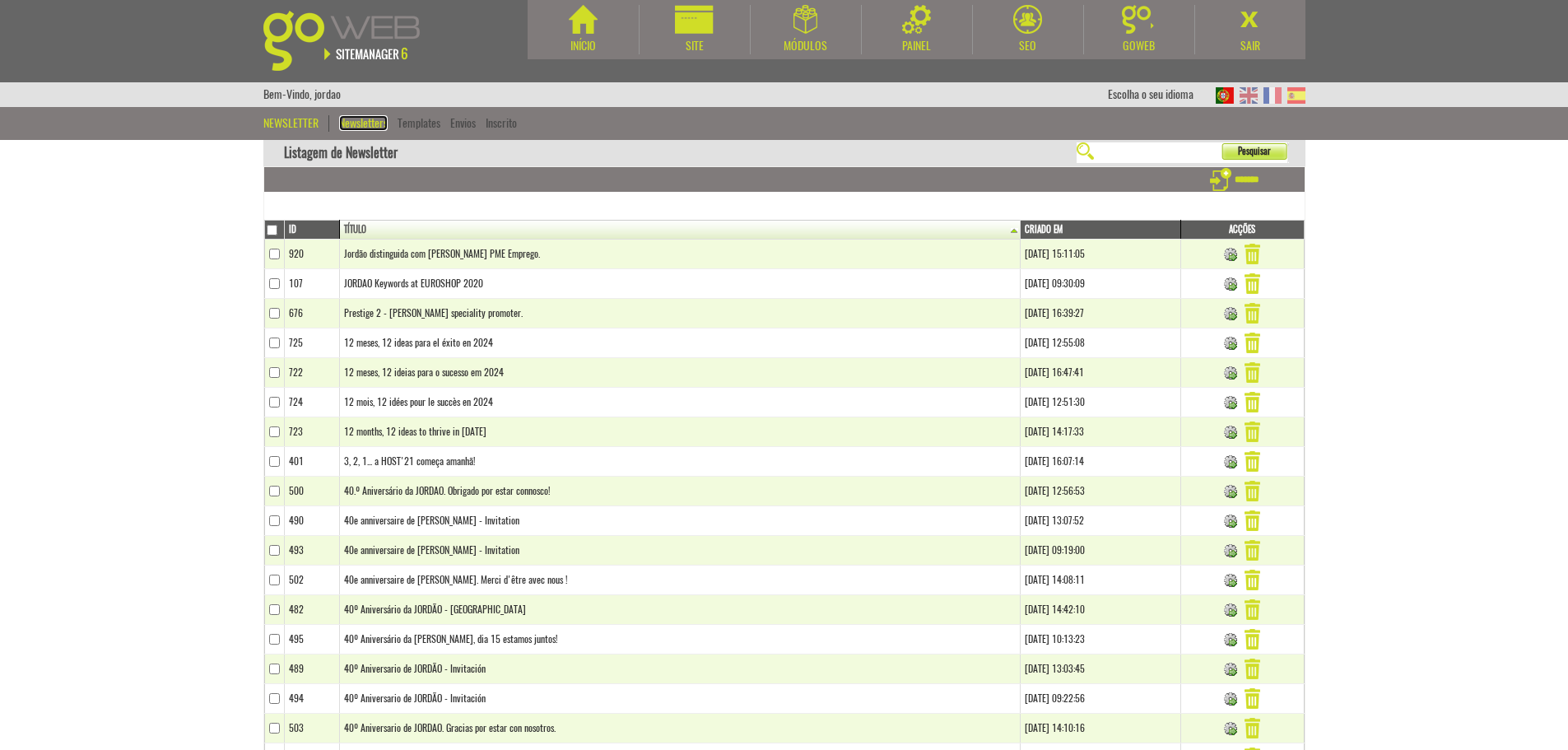
click at [353, 123] on link "Newsletters" at bounding box center [363, 123] width 49 height 15
click at [1025, 227] on link "Criado em" at bounding box center [1101, 229] width 153 height 13
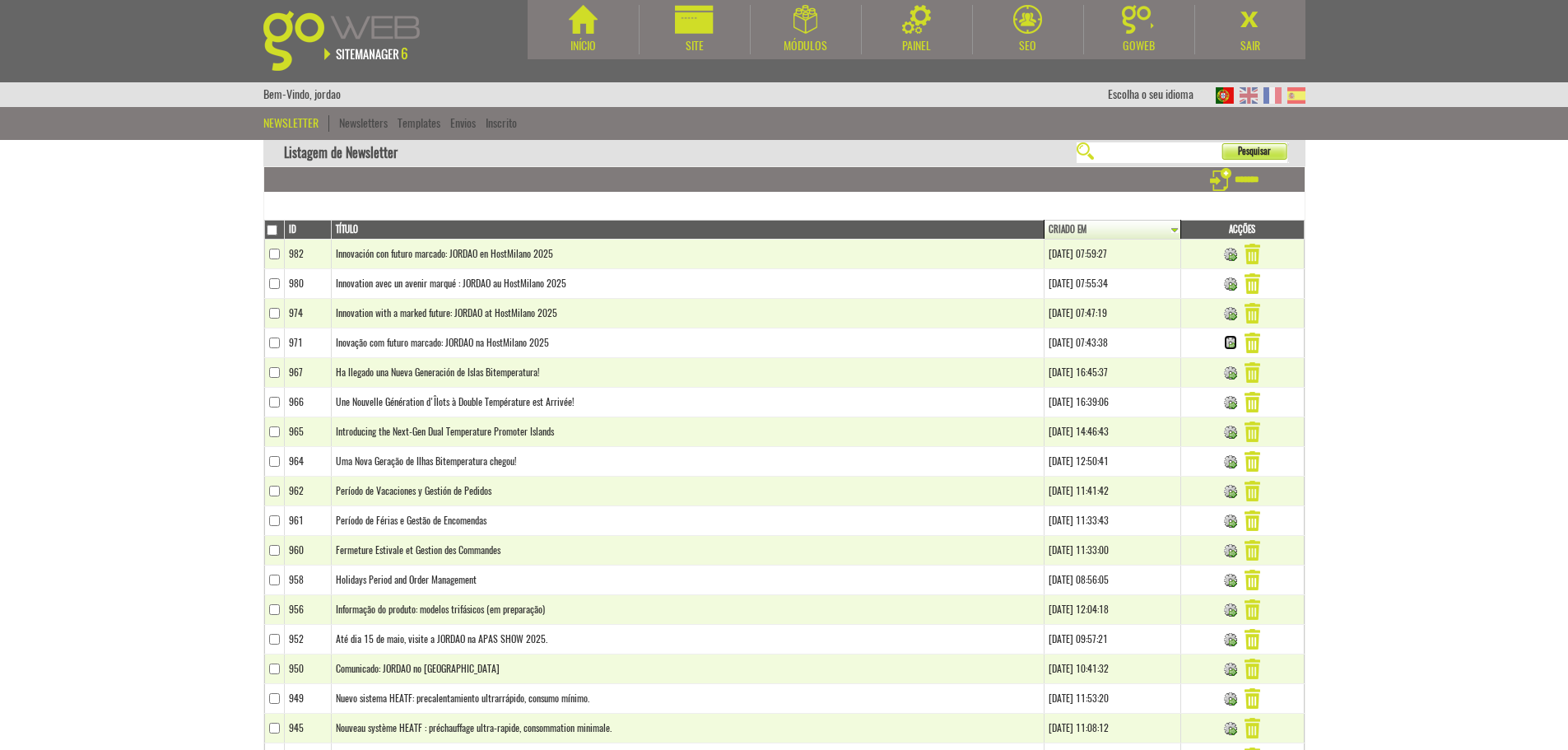
click at [1227, 340] on img at bounding box center [1230, 344] width 13 height 13
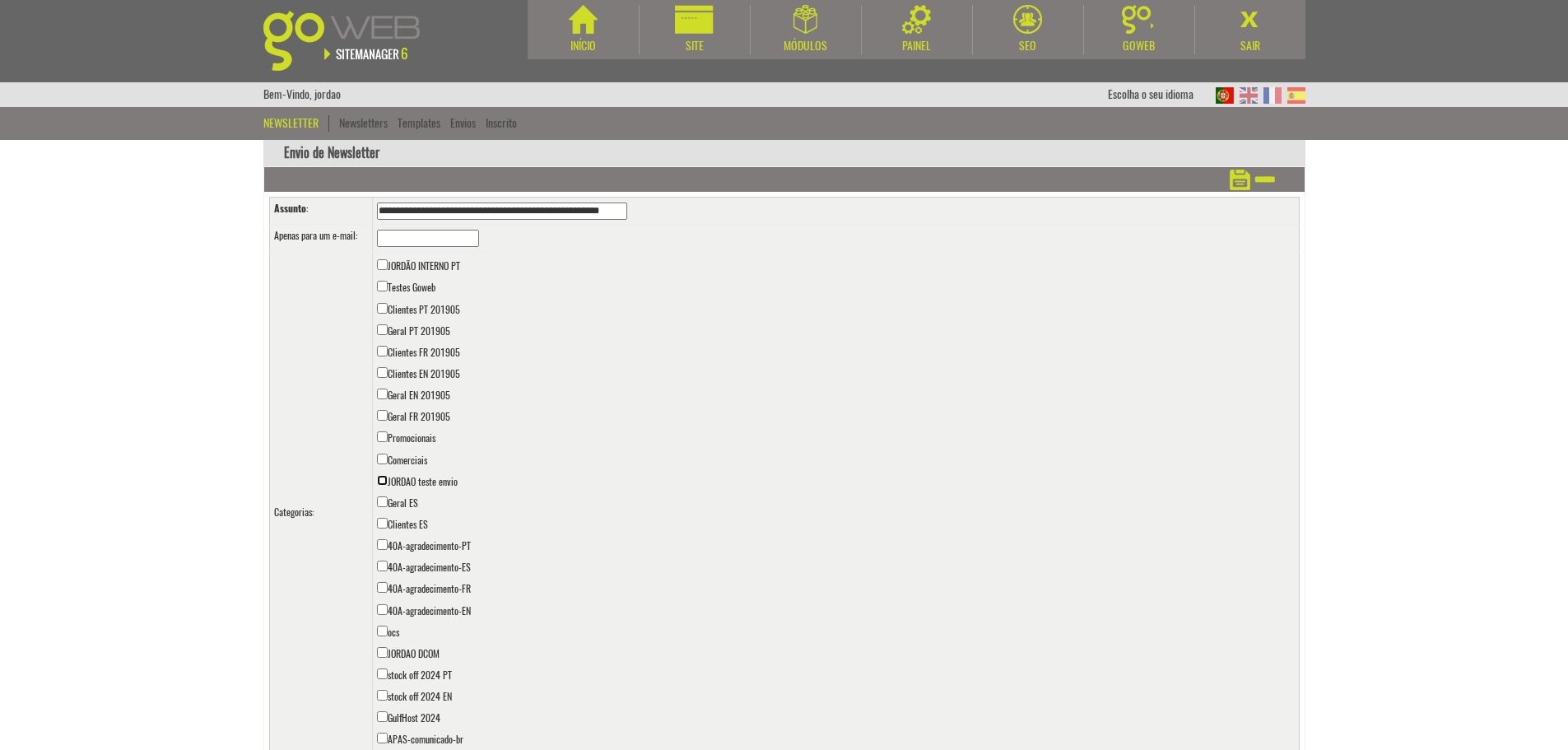
scroll to position [144, 0]
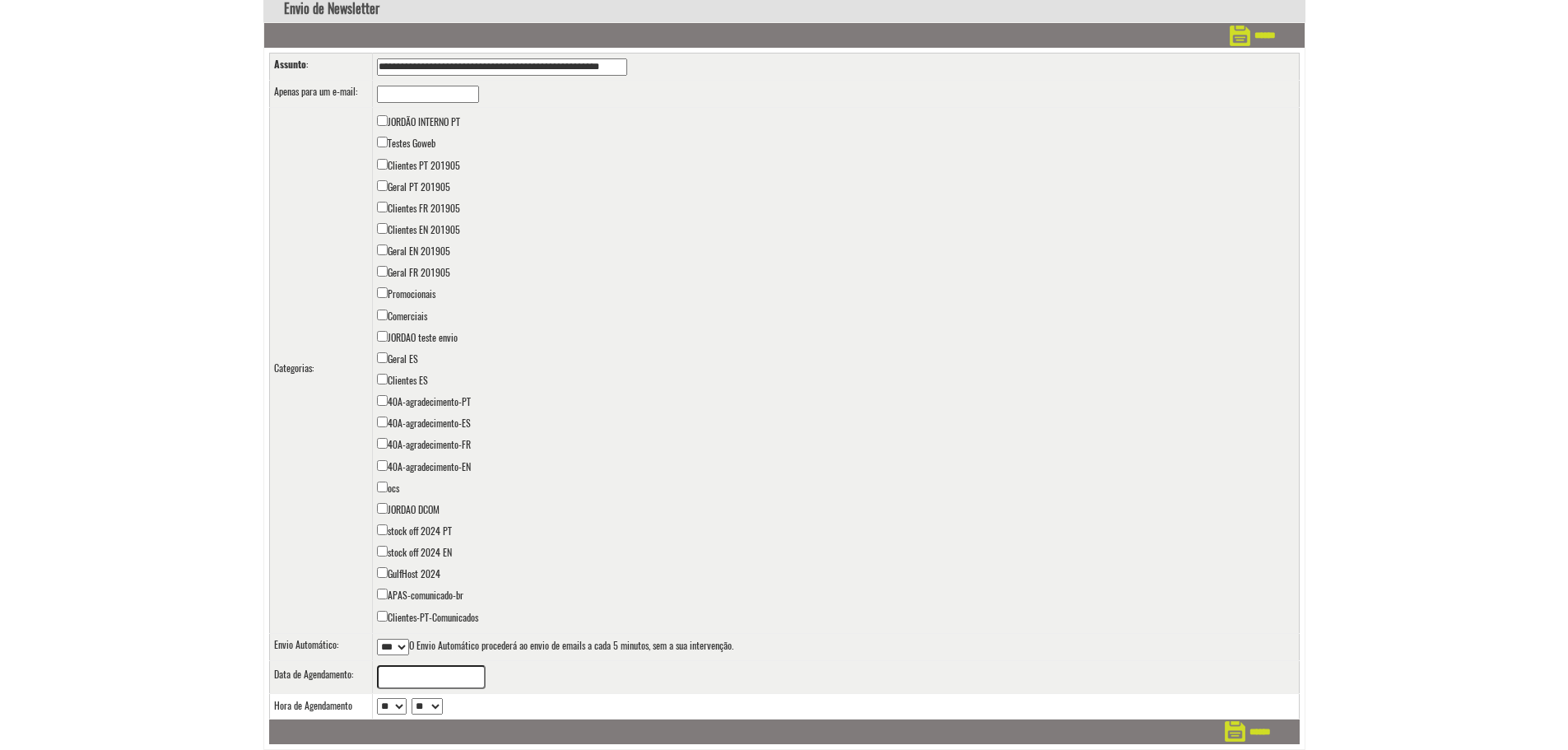
click at [407, 647] on select "*** ***" at bounding box center [393, 646] width 32 height 16
select select "*"
click at [377, 639] on select "*** ***" at bounding box center [393, 646] width 32 height 16
click at [434, 680] on input "text" at bounding box center [431, 677] width 108 height 24
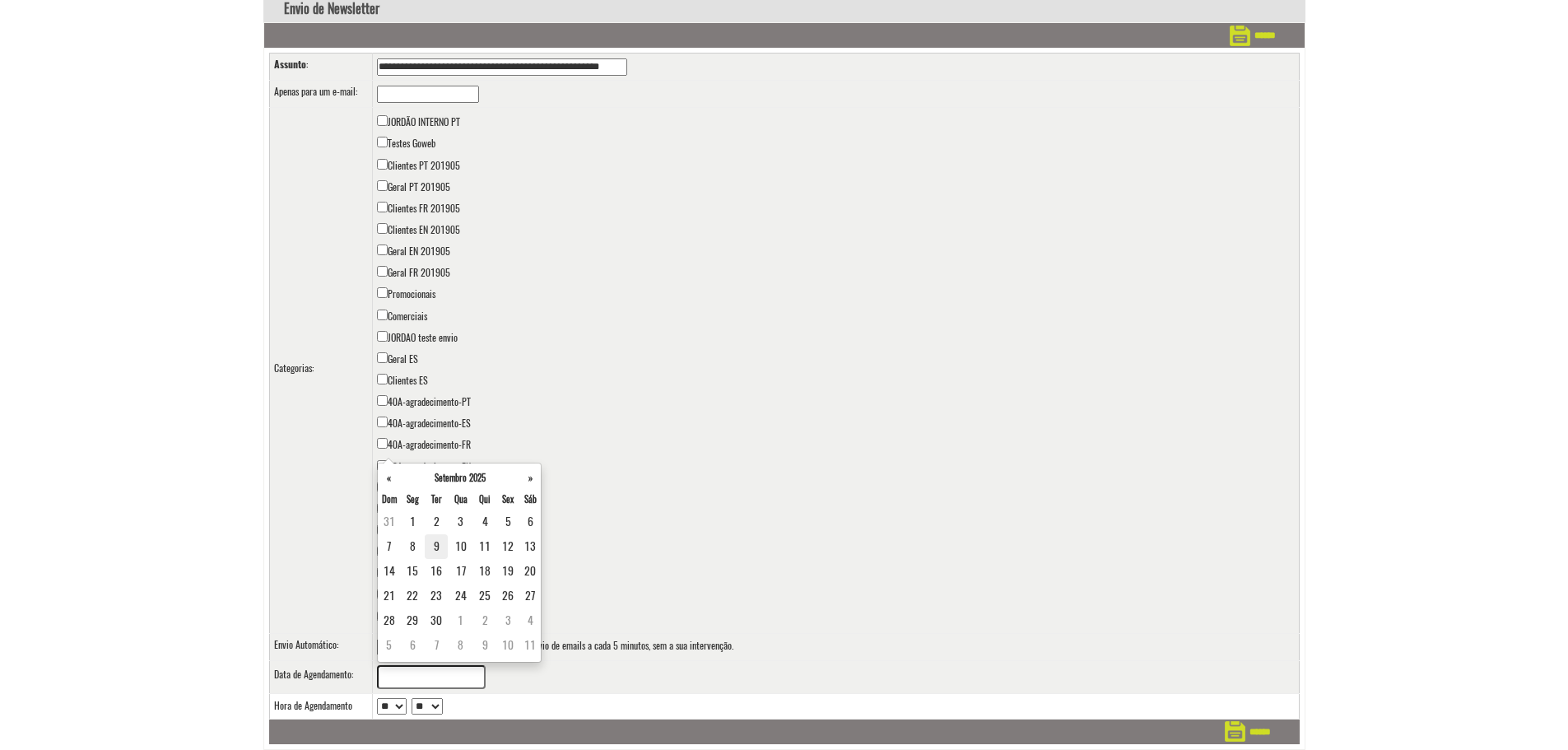
click at [437, 543] on td "9" at bounding box center [436, 546] width 23 height 25
type input "**********"
click at [778, 487] on td "JORDÃO INTERNO PT Testes Goweb Clientes PT 201905 Geral PT 201905 Clientes FR 2…" at bounding box center [835, 370] width 927 height 525
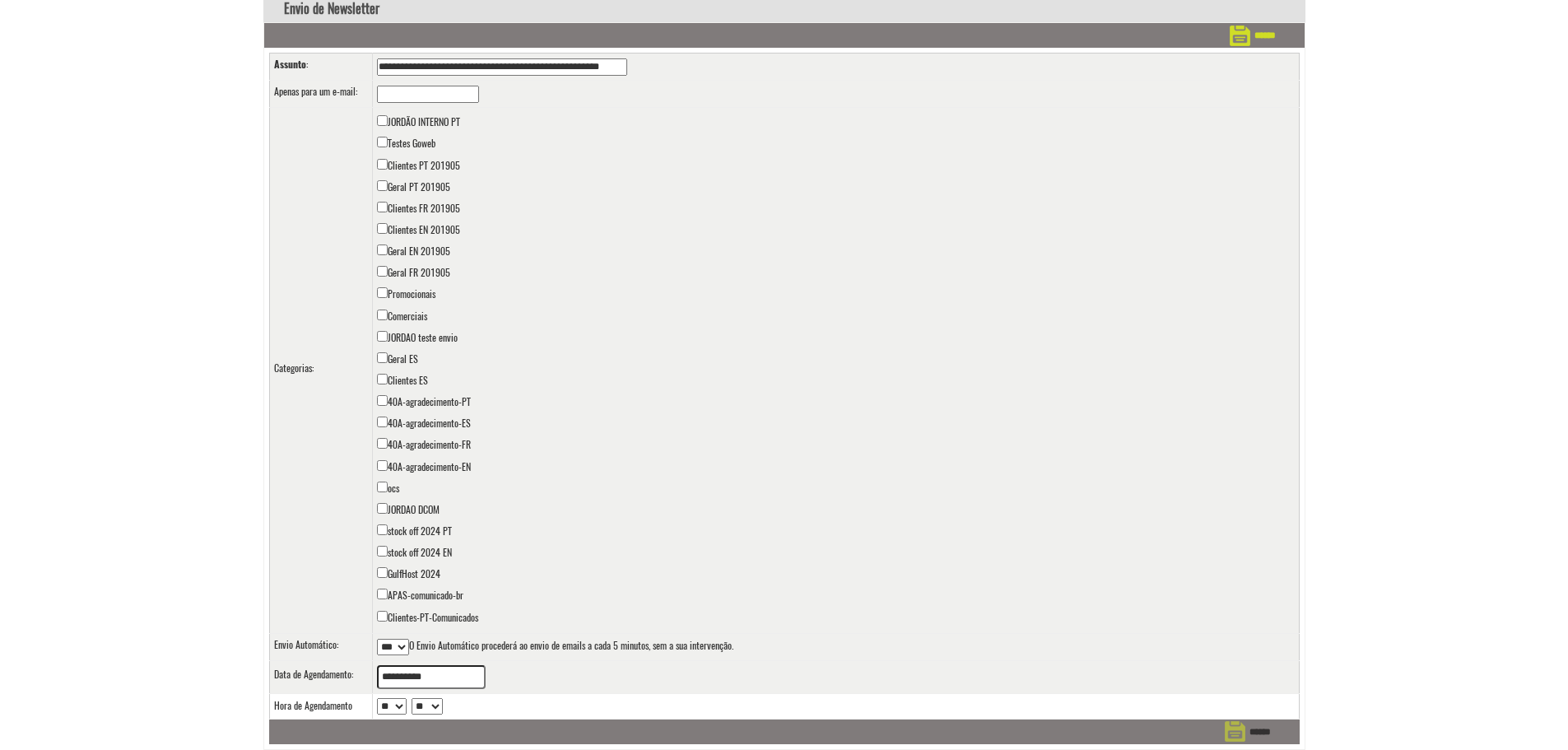
click at [1255, 731] on input "******" at bounding box center [1247, 732] width 46 height 25
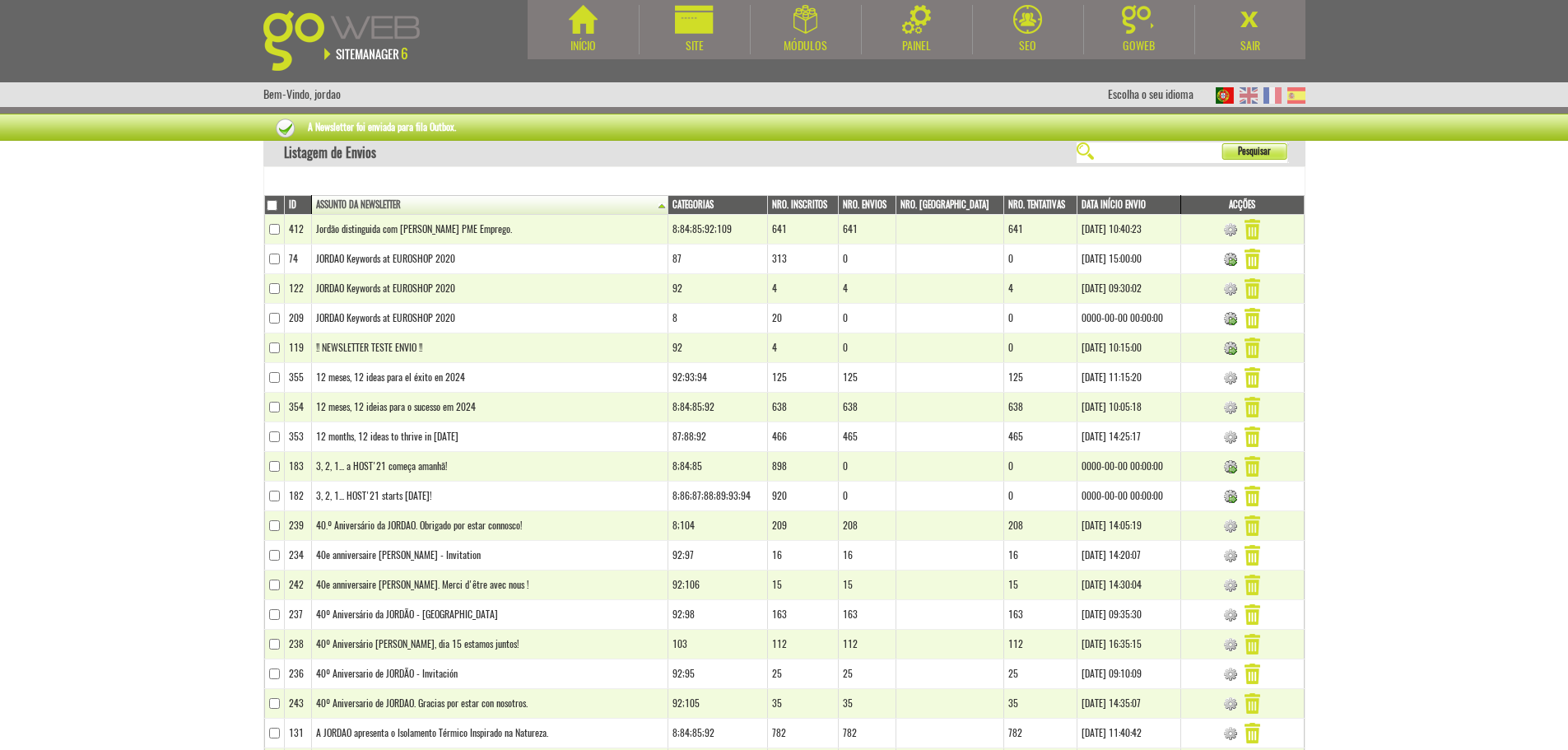
click at [1374, 427] on body "Início Site Módulos [GEOGRAPHIC_DATA]" at bounding box center [784, 375] width 1568 height 750
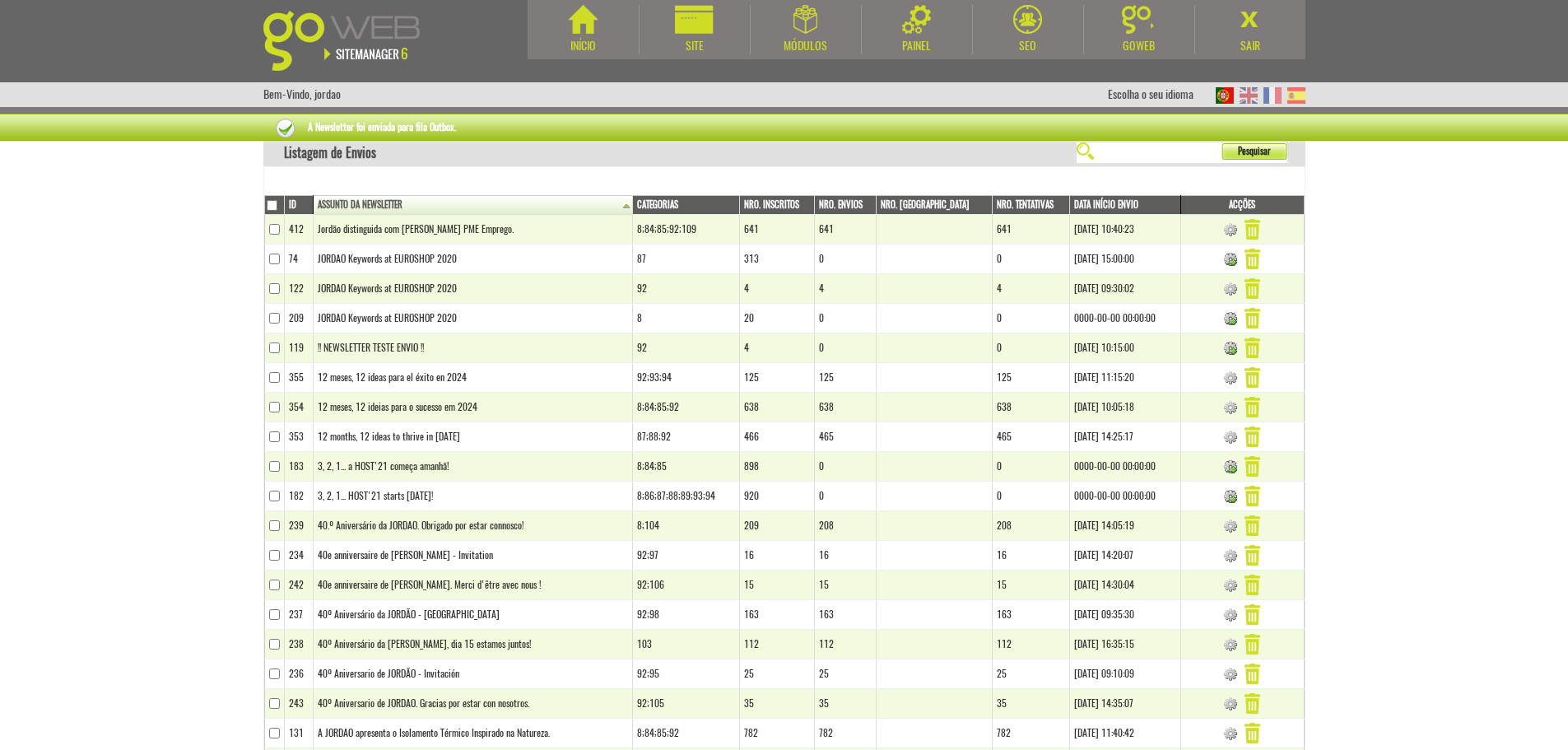
click at [1107, 196] on th "Data Início Envio" at bounding box center [1124, 206] width 111 height 19
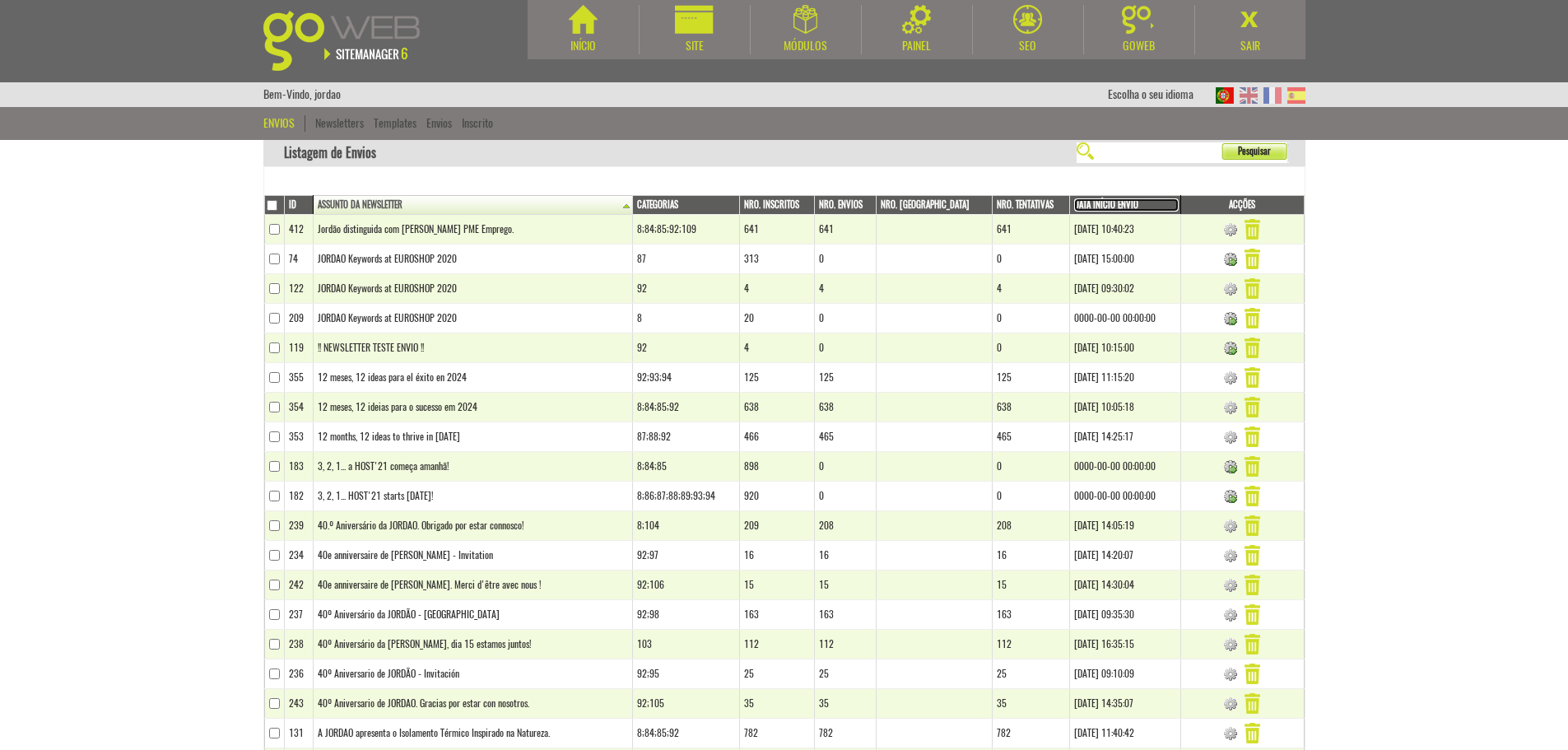
click at [1092, 205] on link "Data Início Envio" at bounding box center [1127, 205] width 105 height 13
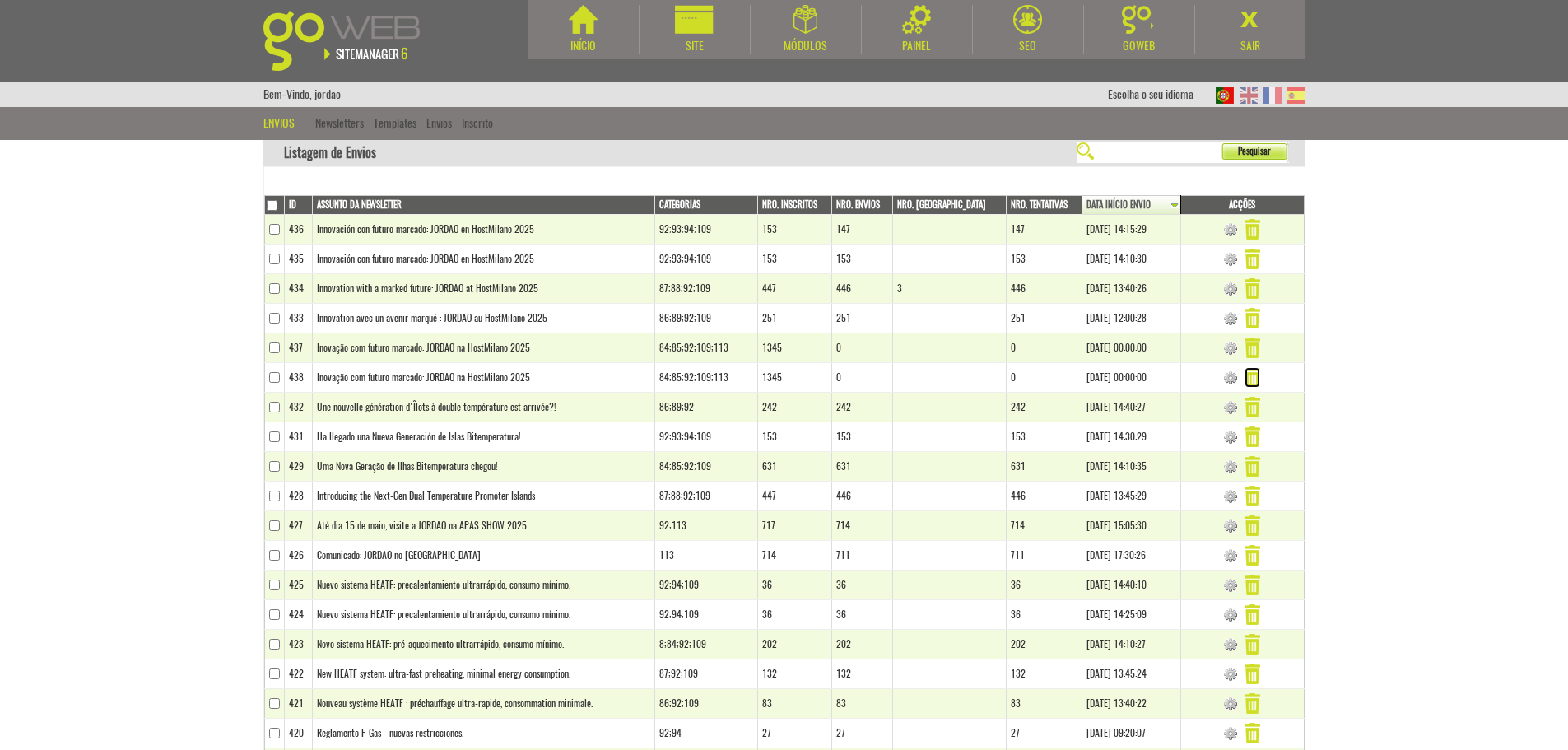
click at [1250, 378] on img at bounding box center [1252, 378] width 15 height 21
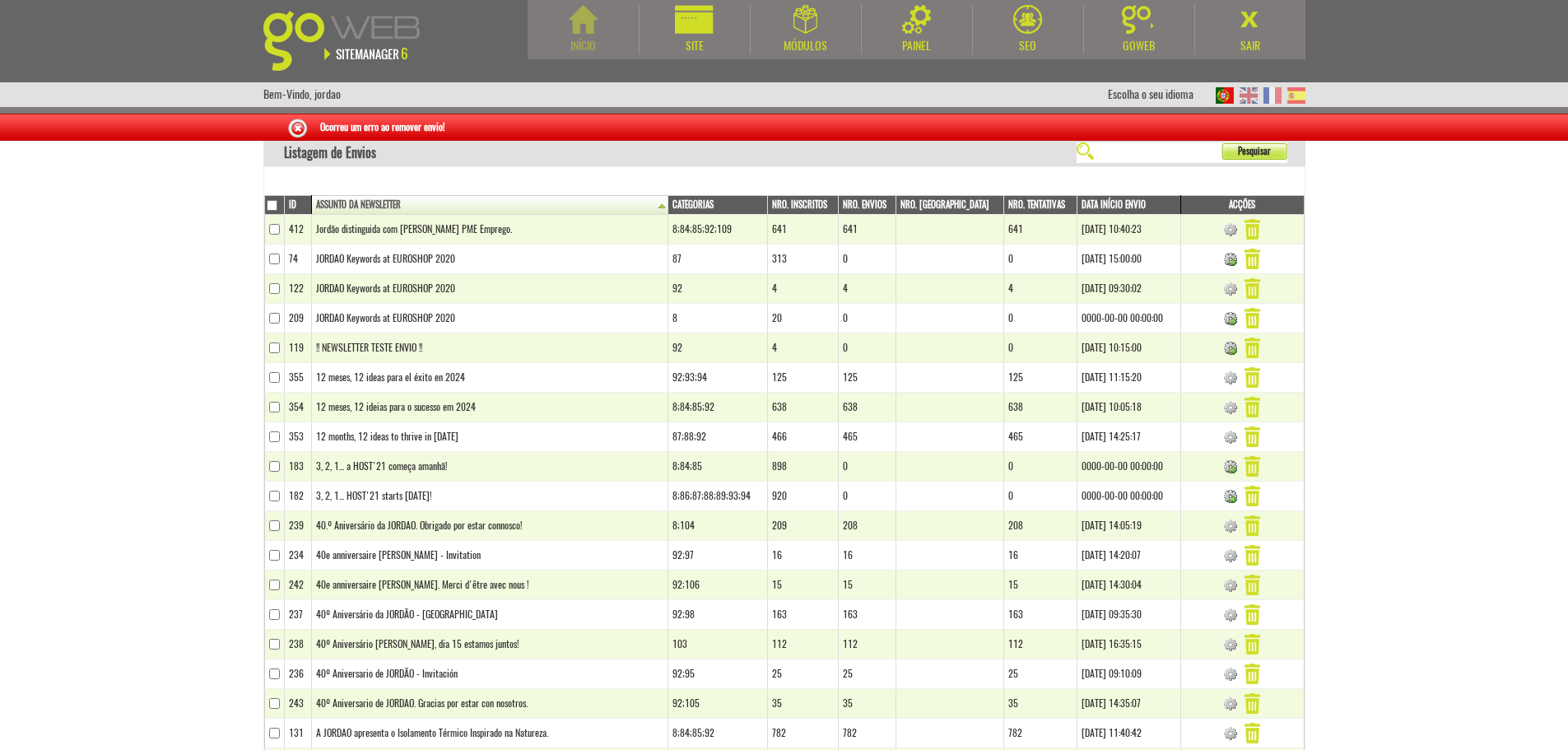
click at [602, 29] on div "Início" at bounding box center [582, 30] width 111 height 49
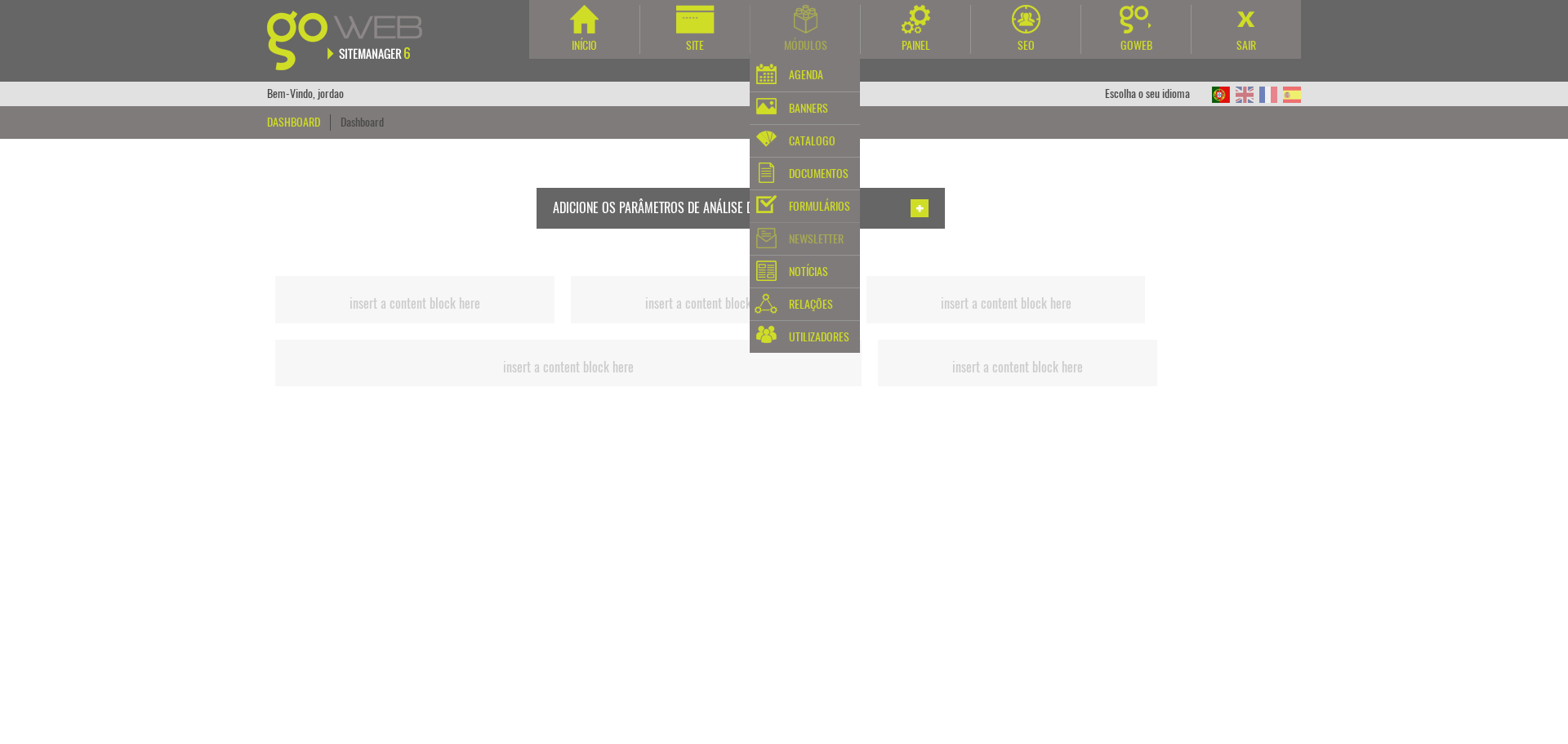
click at [826, 242] on div "Newsletter" at bounding box center [816, 239] width 55 height 23
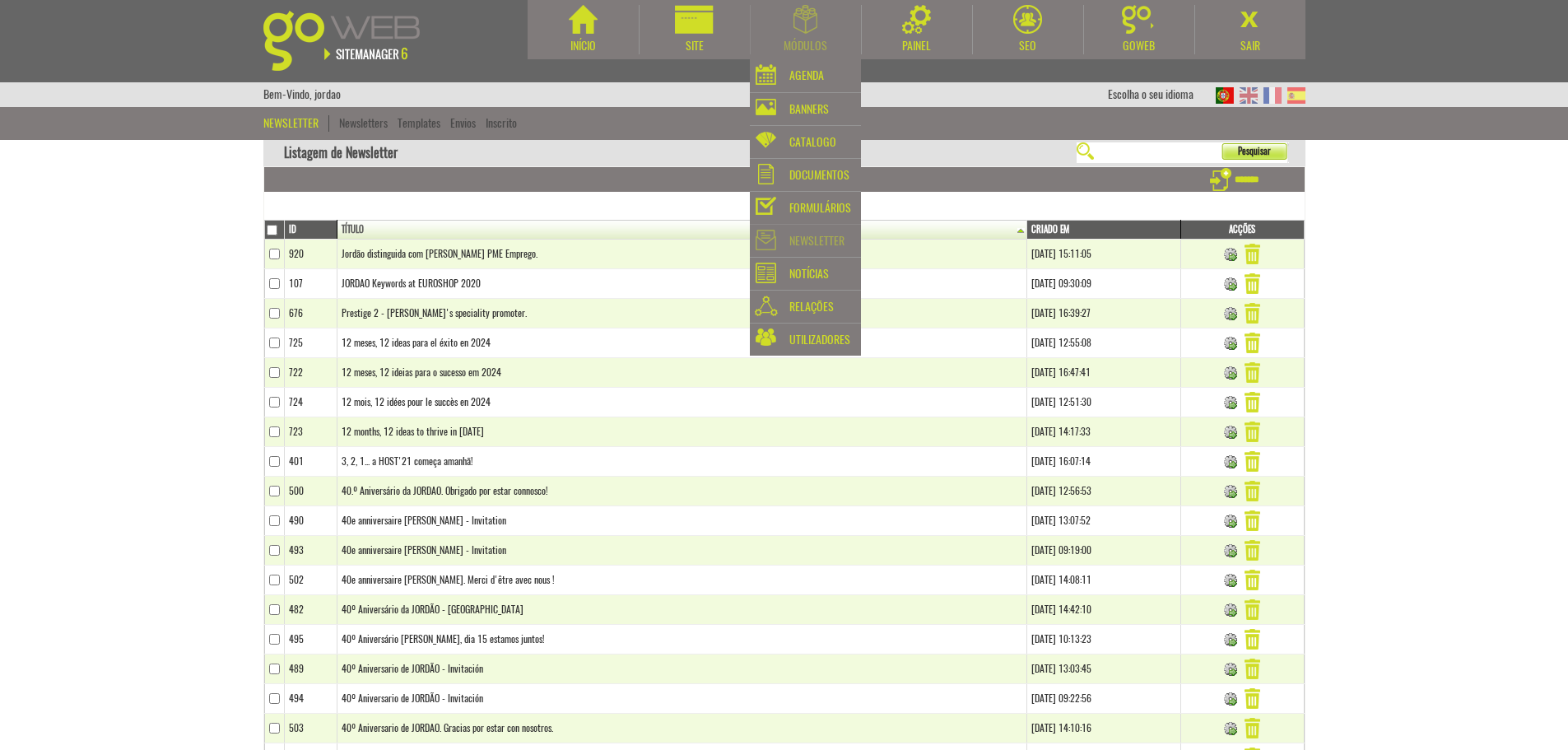
click at [814, 241] on div "Newsletter" at bounding box center [816, 241] width 55 height 23
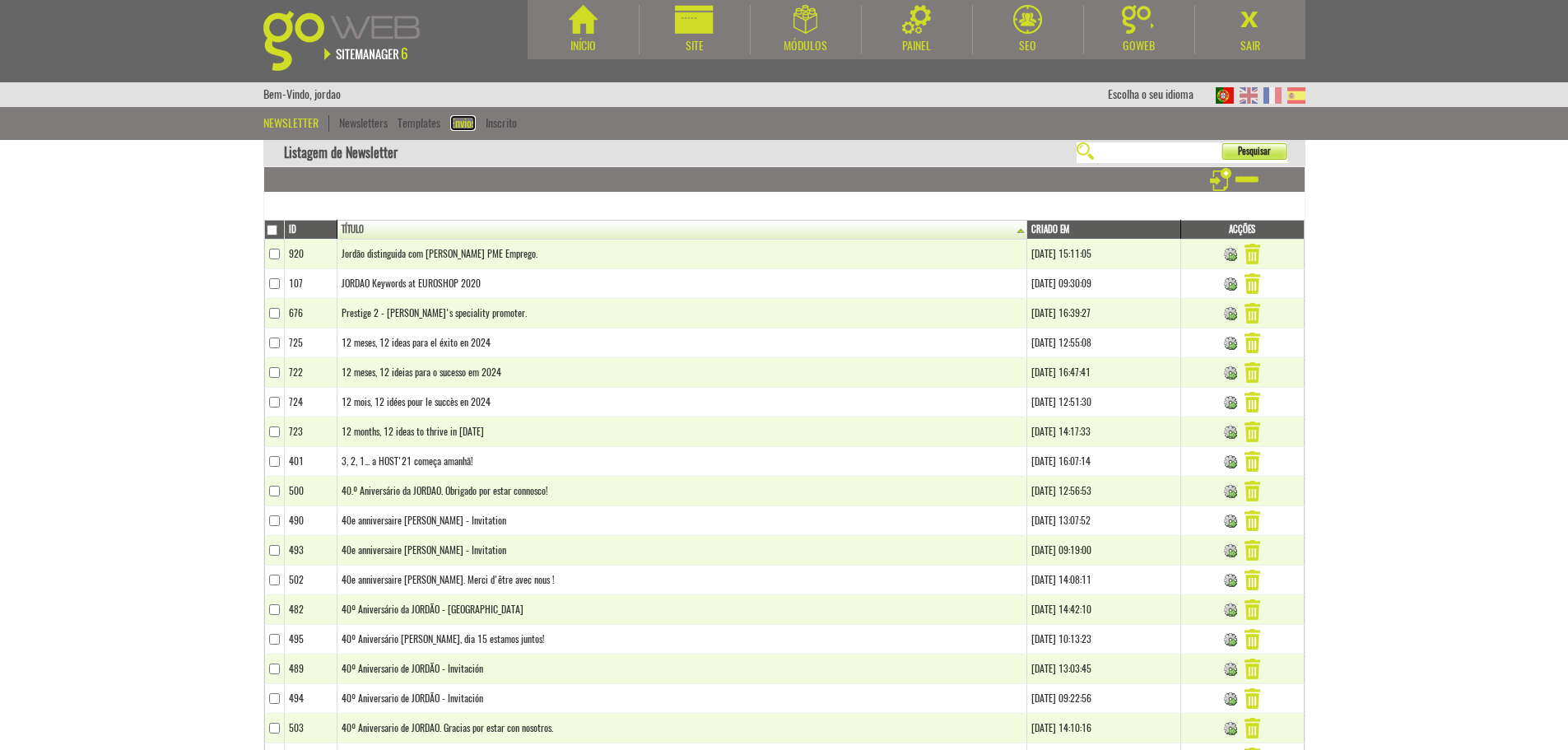
click at [465, 124] on link "Envios" at bounding box center [462, 123] width 26 height 15
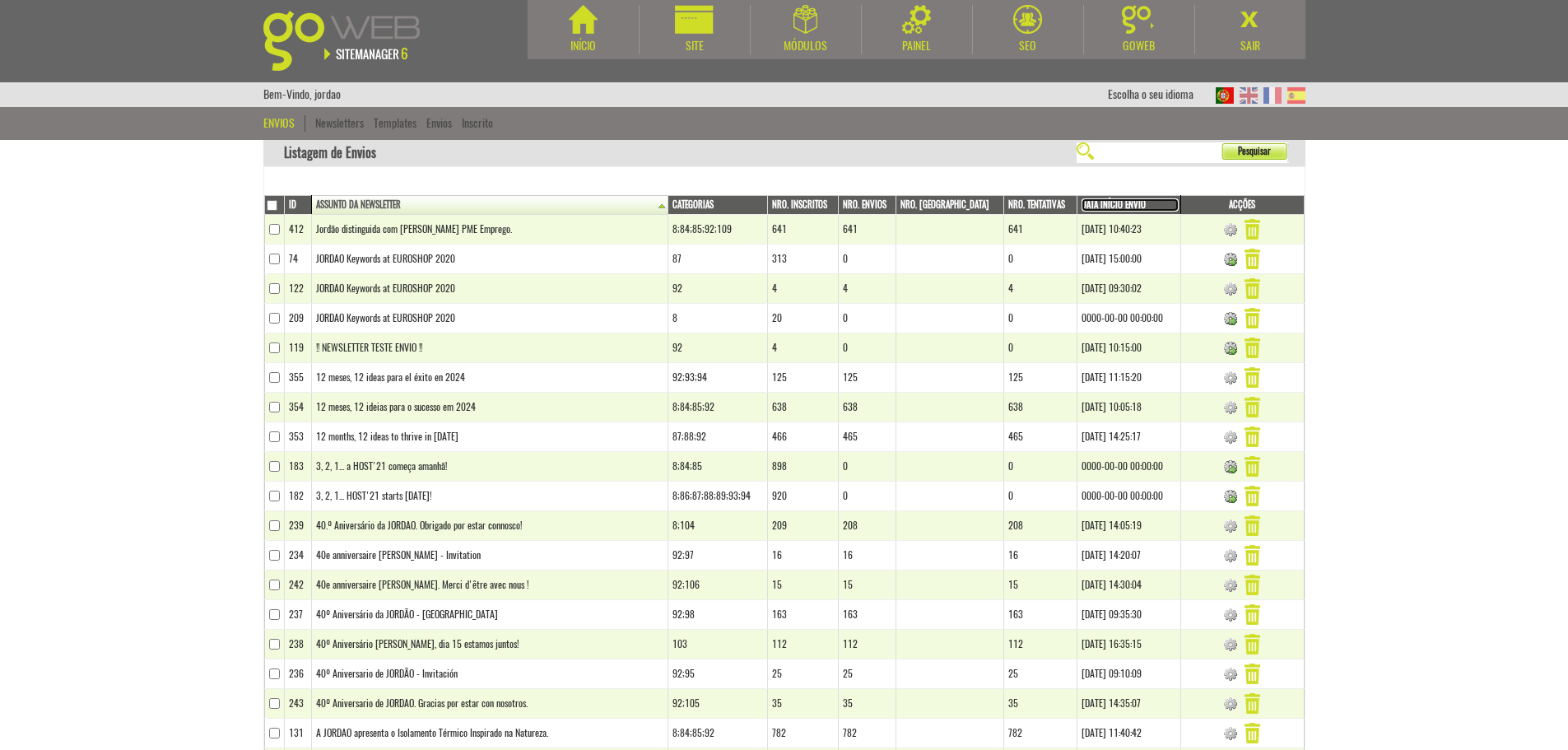
click at [1097, 200] on link "Data Início Envio" at bounding box center [1129, 205] width 97 height 13
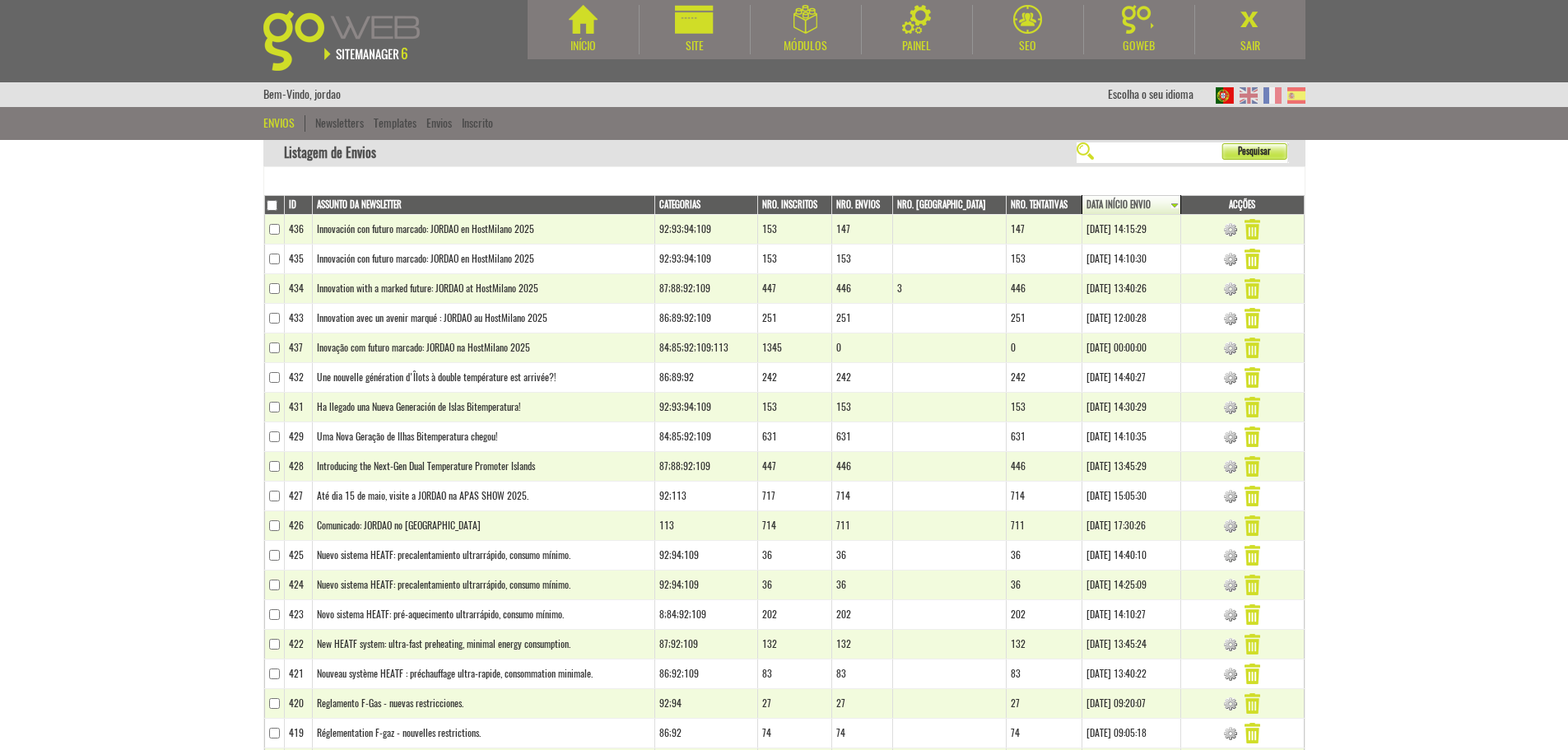
click at [1433, 358] on body "Início Site Módulos Agenda" at bounding box center [784, 375] width 1568 height 750
click at [1463, 339] on body "Início Site Módulos Agenda" at bounding box center [784, 375] width 1568 height 750
drag, startPoint x: 1452, startPoint y: 368, endPoint x: 1415, endPoint y: 173, distance: 198.5
click at [1452, 368] on body "Início Site Módulos [GEOGRAPHIC_DATA]" at bounding box center [784, 375] width 1568 height 750
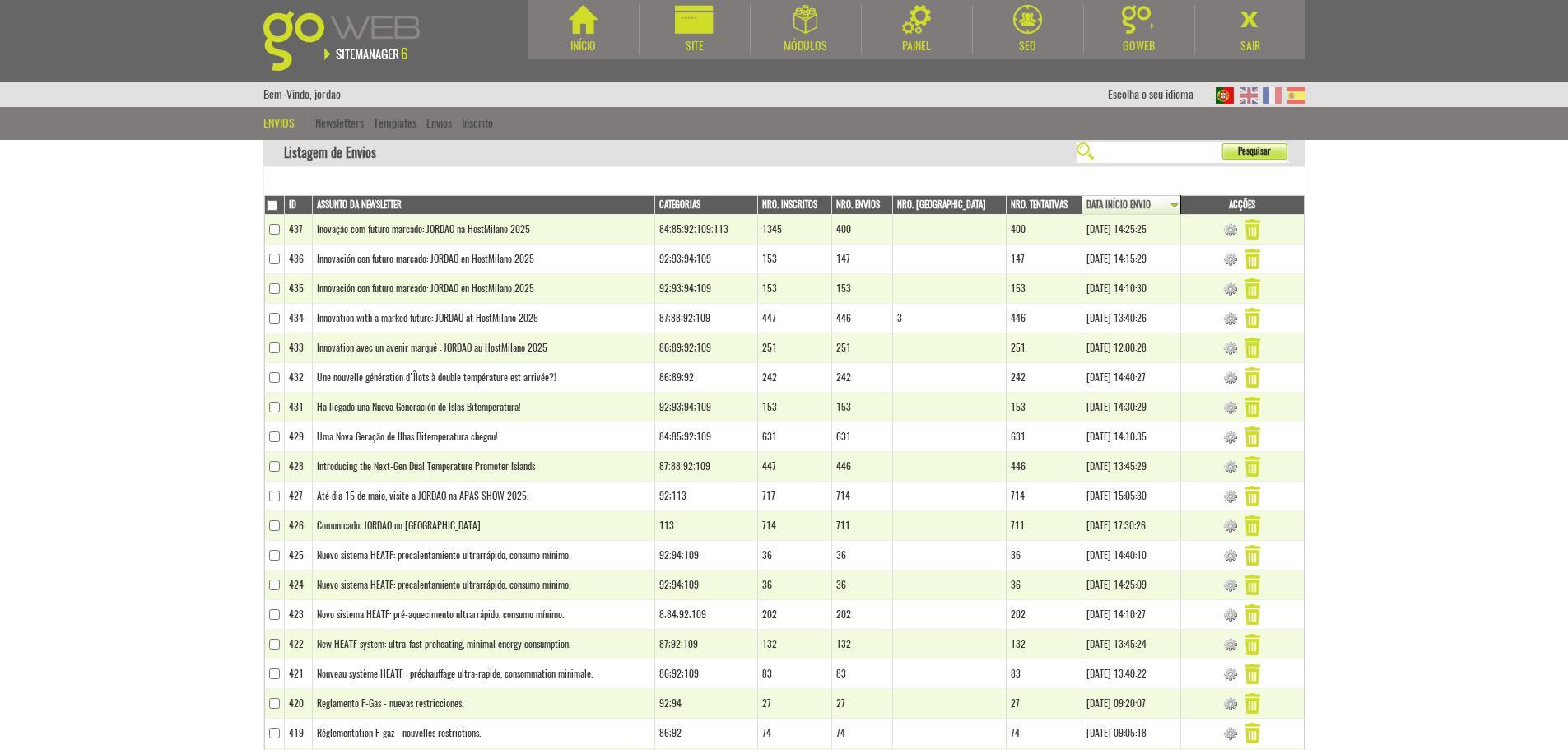
click at [1459, 363] on body "Início Site Módulos Agenda" at bounding box center [784, 375] width 1568 height 750
click at [1472, 372] on body "Início Site Módulos [GEOGRAPHIC_DATA]" at bounding box center [784, 375] width 1568 height 750
click at [1538, 424] on body "Início Site Módulos [GEOGRAPHIC_DATA]" at bounding box center [784, 375] width 1568 height 750
click at [1394, 425] on body "Início Site Módulos [GEOGRAPHIC_DATA]" at bounding box center [784, 375] width 1568 height 750
